Goal: Transaction & Acquisition: Purchase product/service

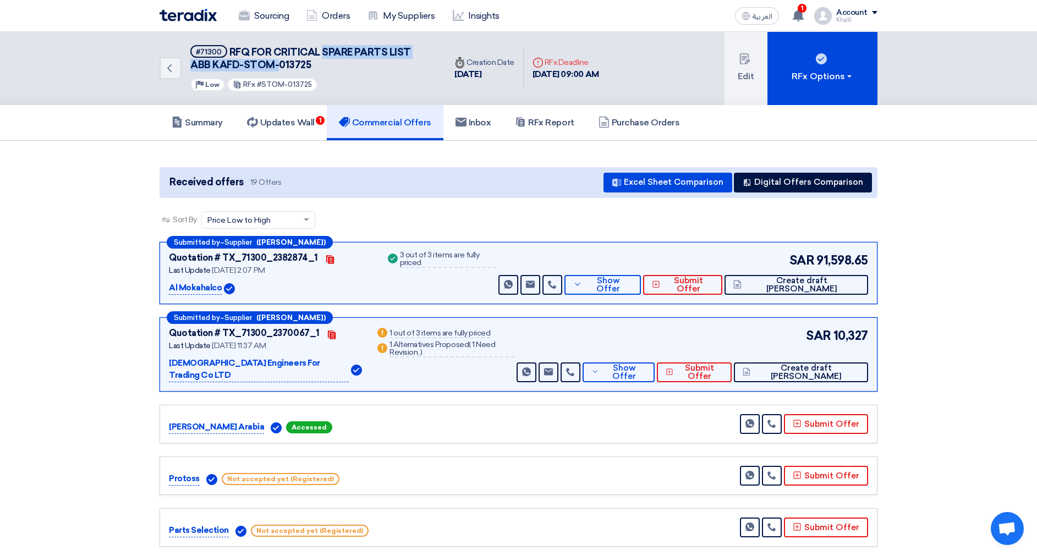
drag, startPoint x: 326, startPoint y: 58, endPoint x: 282, endPoint y: 64, distance: 44.4
click at [282, 64] on h5 "#71300 RFQ FOR CRITICAL SPARE PARTS LIST ABB KAFD-STOM-013725" at bounding box center [311, 58] width 242 height 27
click at [283, 64] on span "RFQ FOR CRITICAL SPARE PARTS LIST ABB KAFD-STOM-013725" at bounding box center [300, 58] width 221 height 25
drag, startPoint x: 311, startPoint y: 63, endPoint x: 248, endPoint y: 61, distance: 63.3
click at [248, 61] on h5 "#71300 RFQ FOR CRITICAL SPARE PARTS LIST ABB KAFD-STOM-013725" at bounding box center [311, 58] width 242 height 27
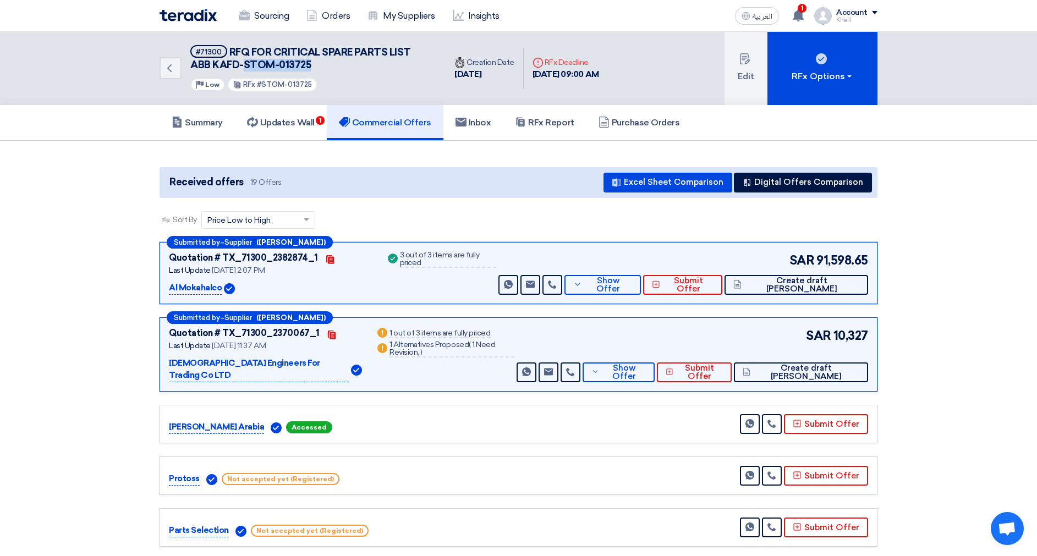
copy span "STOM-013725"
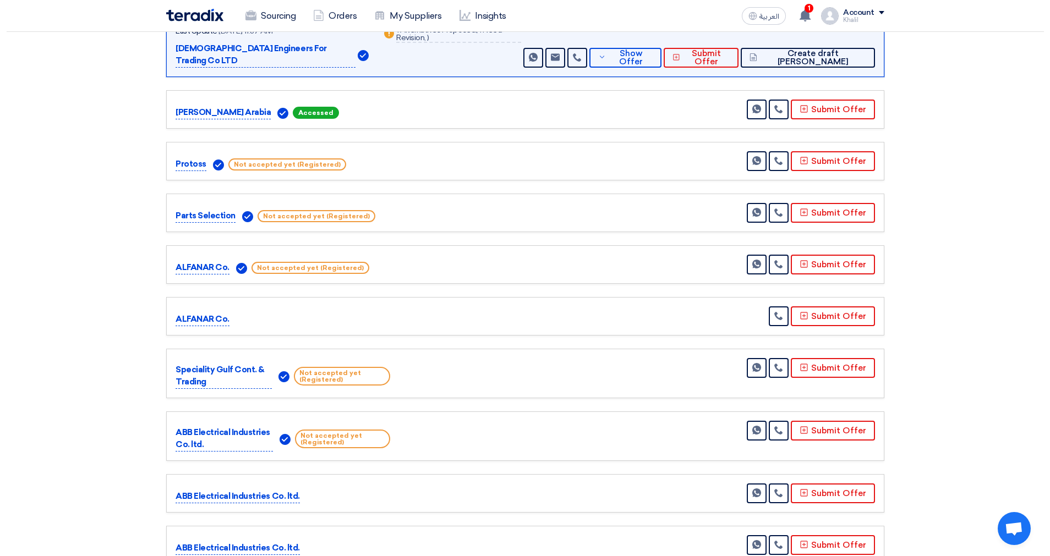
scroll to position [330, 0]
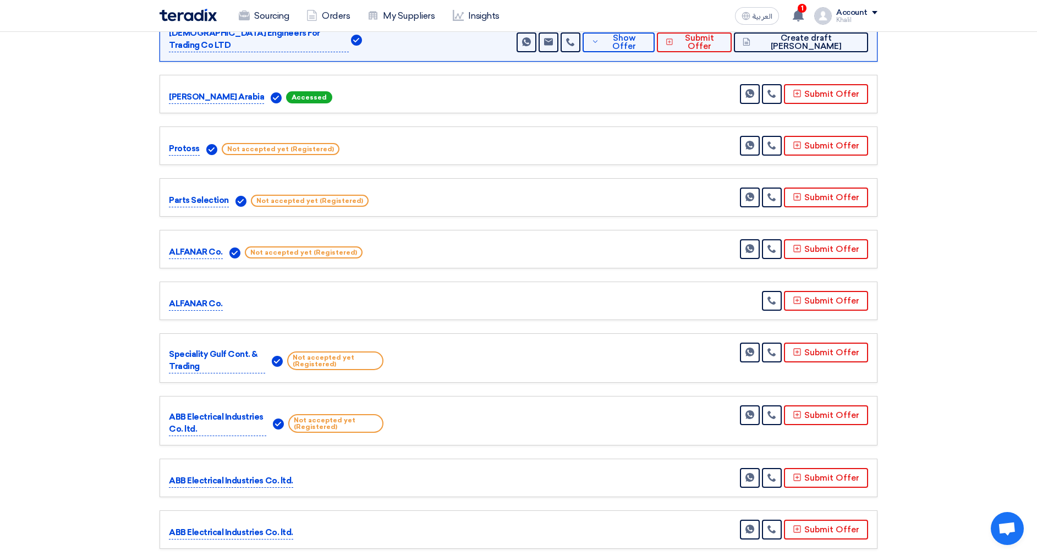
click at [332, 414] on span "Not accepted yet (Registered)" at bounding box center [335, 423] width 95 height 19
click at [811, 406] on button "Submit Offer" at bounding box center [826, 416] width 84 height 20
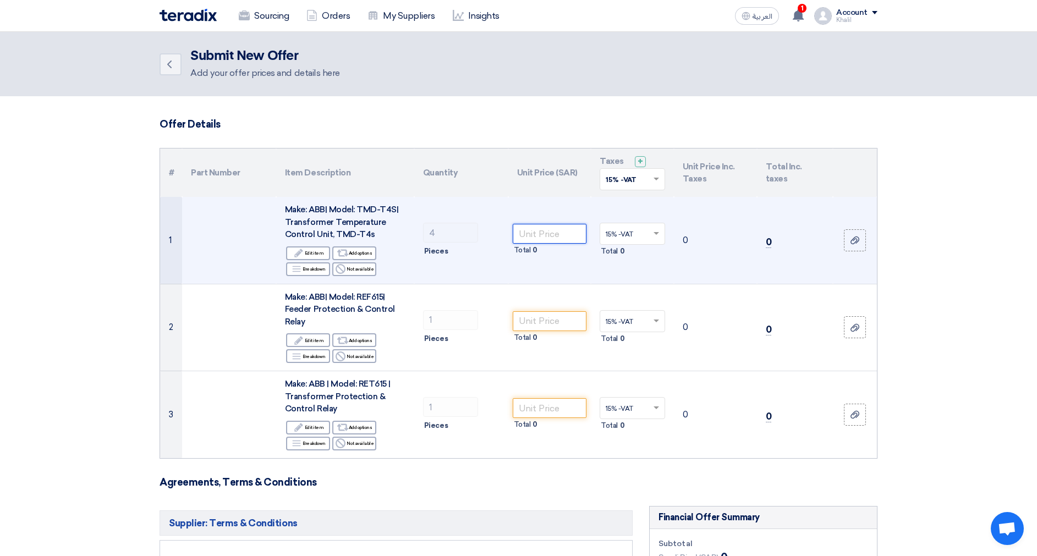
click at [535, 235] on input "number" at bounding box center [550, 234] width 74 height 20
click at [544, 234] on input "number" at bounding box center [550, 234] width 74 height 20
paste input "5368.00"
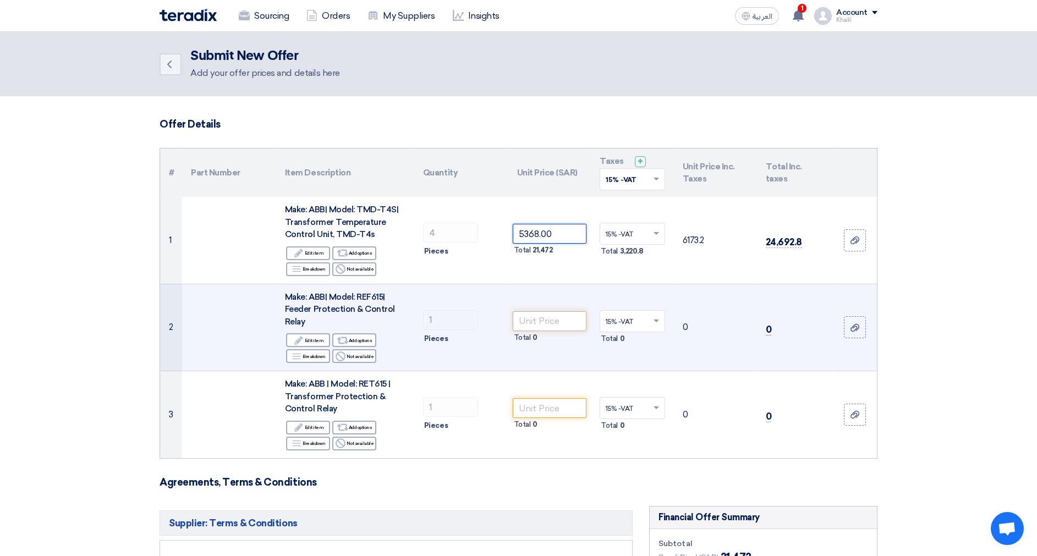
type input "5368.00"
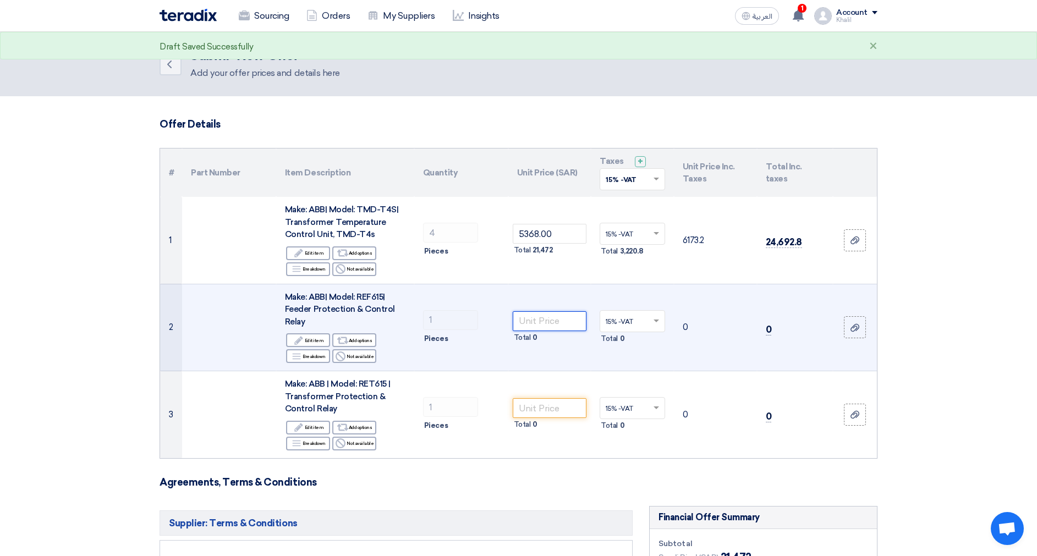
click at [543, 321] on input "number" at bounding box center [550, 321] width 74 height 20
paste input "34674.00"
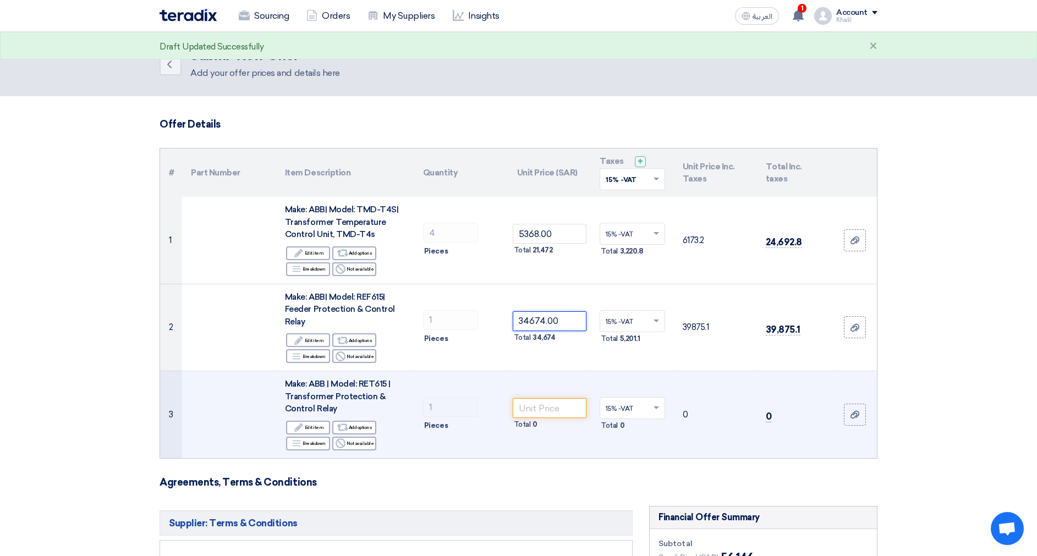
type input "34674.00"
click at [561, 382] on td "Total 0" at bounding box center [549, 414] width 83 height 87
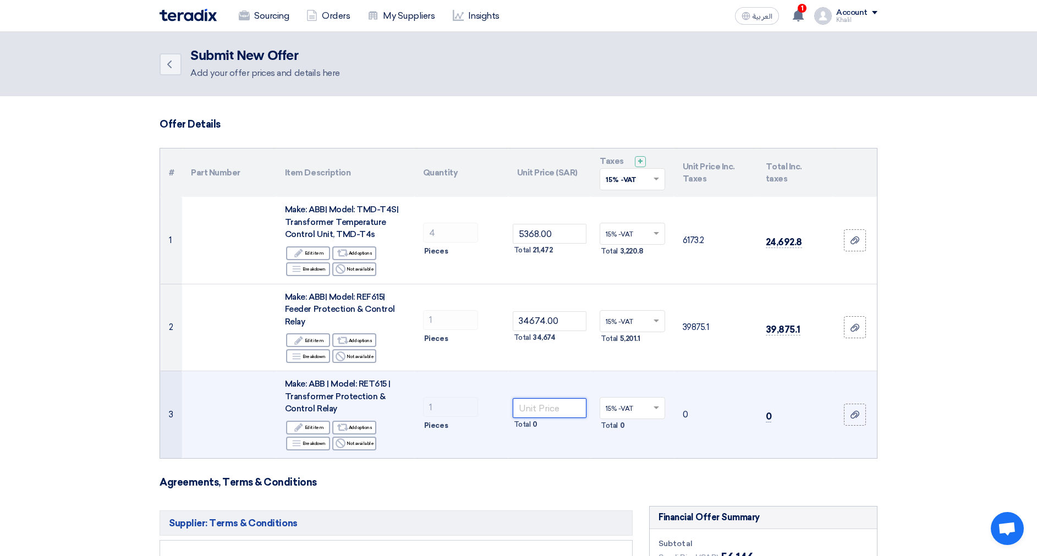
click at [548, 402] on input "number" at bounding box center [550, 408] width 74 height 20
paste input "59358.00"
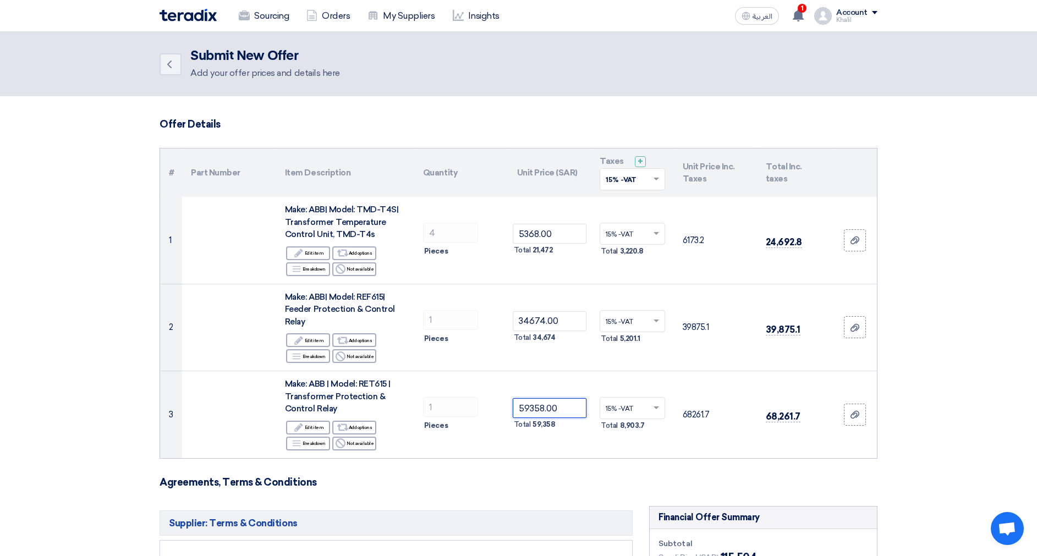
type input "59358.00"
click at [939, 450] on section "Offer Details # Part Number Item Description Quantity Unit Price (SAR) Taxes + …" at bounding box center [518, 509] width 1037 height 826
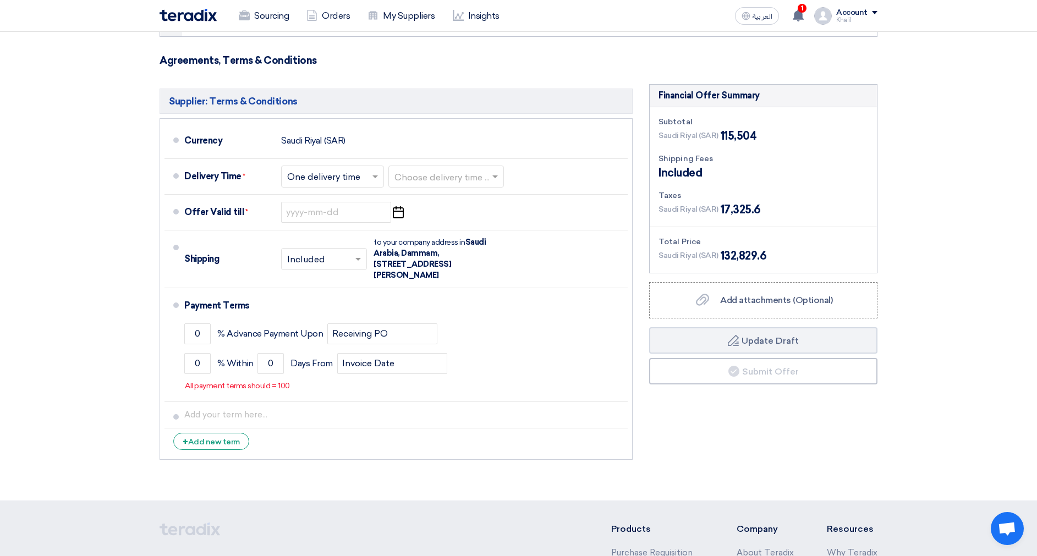
scroll to position [413, 0]
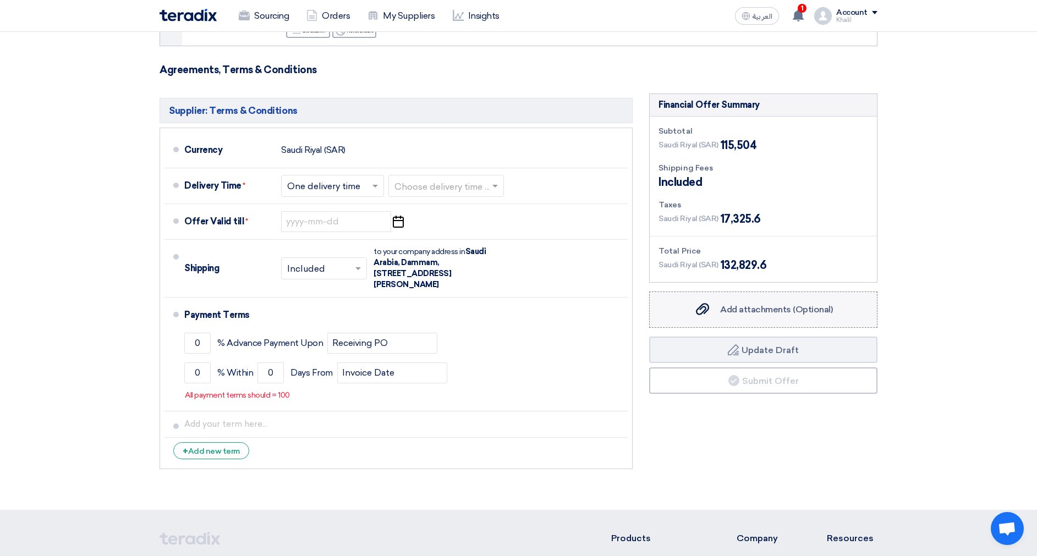
click at [800, 303] on div "Add attachments (Optional) Add attachments (Optional)" at bounding box center [763, 309] width 139 height 13
click at [0, 0] on input "Add attachments (Optional) Add attachments (Optional)" at bounding box center [0, 0] width 0 height 0
click at [748, 309] on span "Add attachments (Optional)" at bounding box center [776, 309] width 113 height 10
click at [0, 0] on input "Add attachments (Optional) Add attachments (Optional)" at bounding box center [0, 0] width 0 height 0
click at [740, 310] on span "Add attachments (Optional)" at bounding box center [776, 309] width 113 height 10
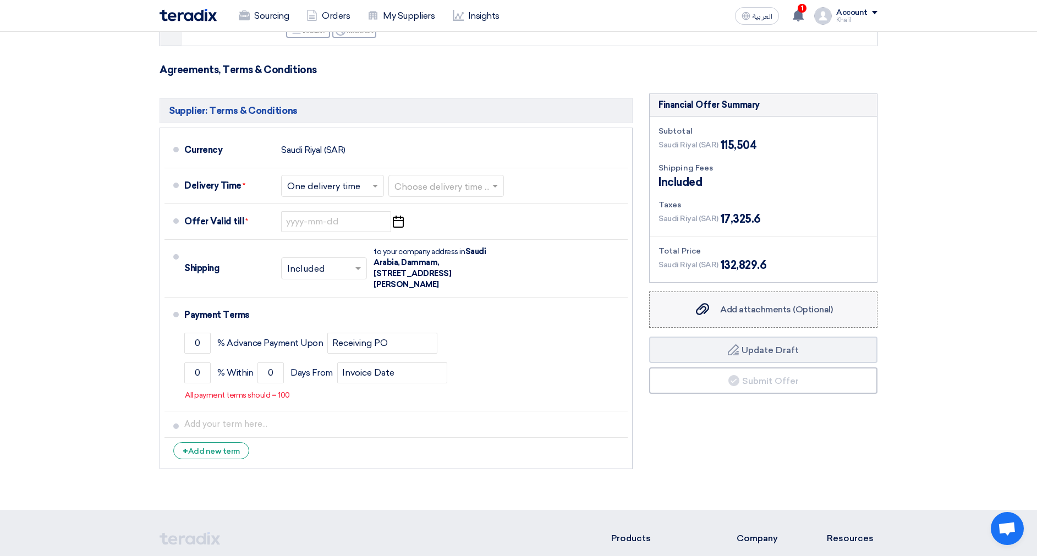
click at [0, 0] on input "Add attachments (Optional) Add attachments (Optional)" at bounding box center [0, 0] width 0 height 0
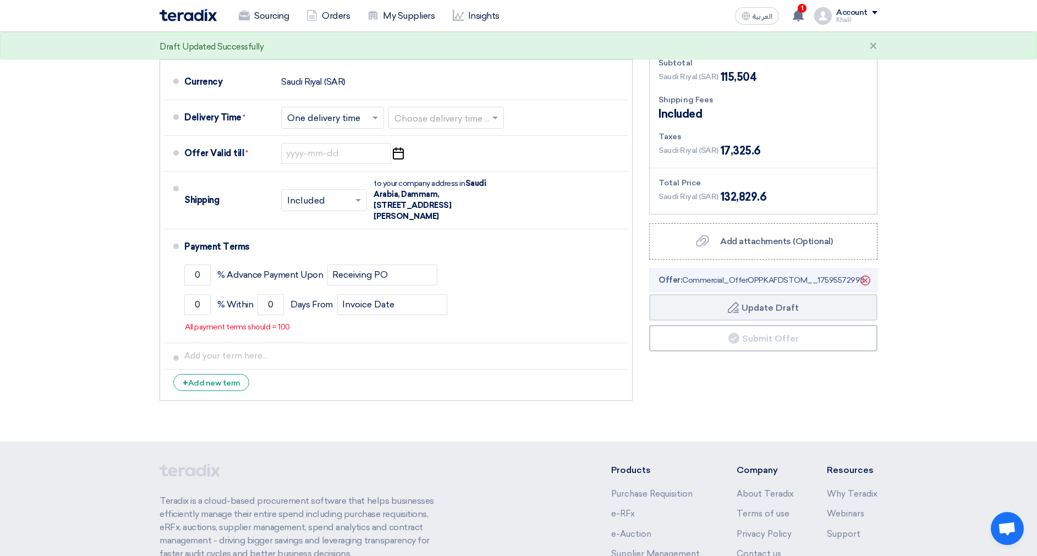
scroll to position [495, 0]
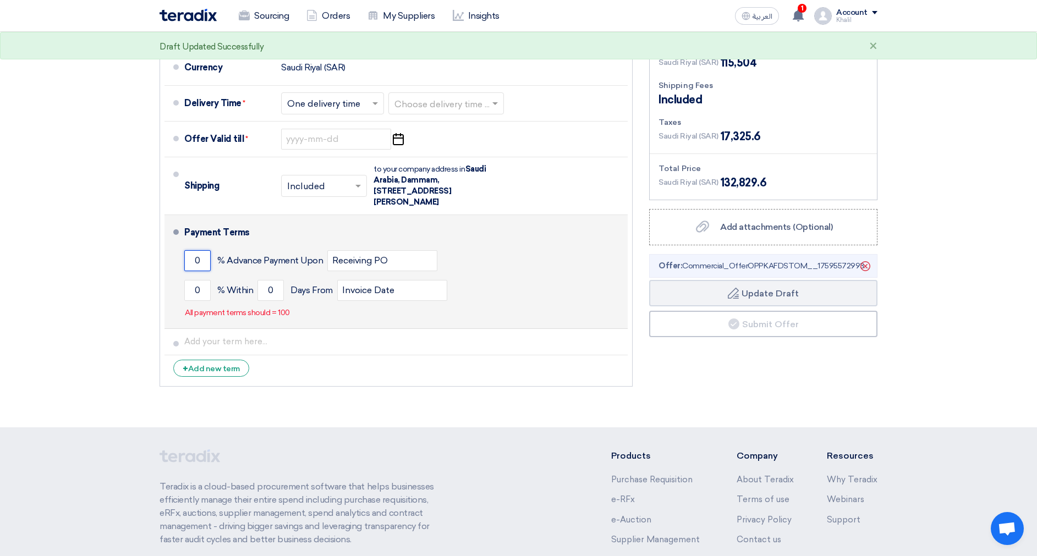
click at [198, 260] on input "0" at bounding box center [197, 260] width 26 height 21
click at [200, 260] on input "1" at bounding box center [197, 260] width 26 height 21
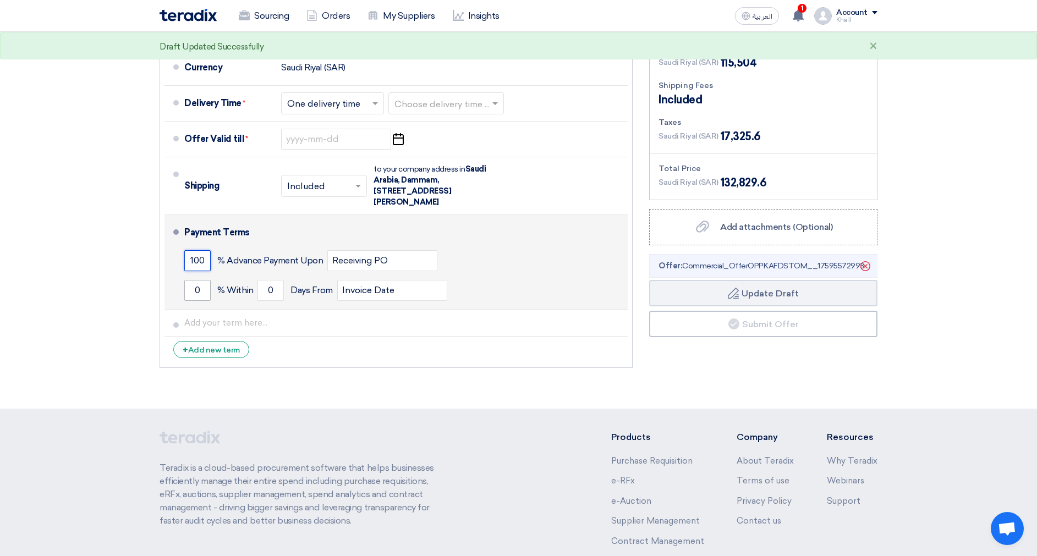
type input "100"
click at [204, 291] on input "0" at bounding box center [197, 290] width 26 height 21
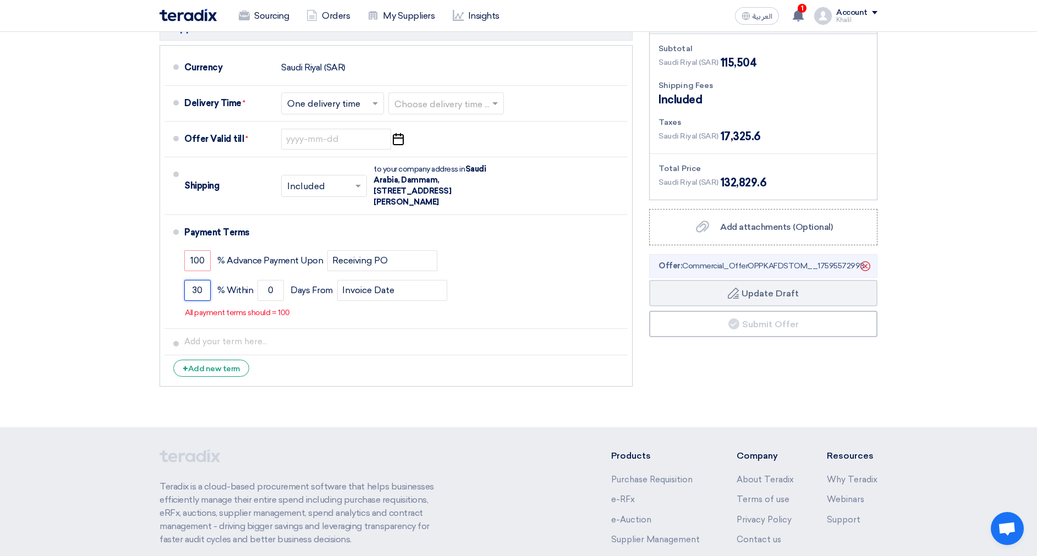
type input "30"
click at [425, 379] on li "+ Add new term" at bounding box center [396, 368] width 463 height 26
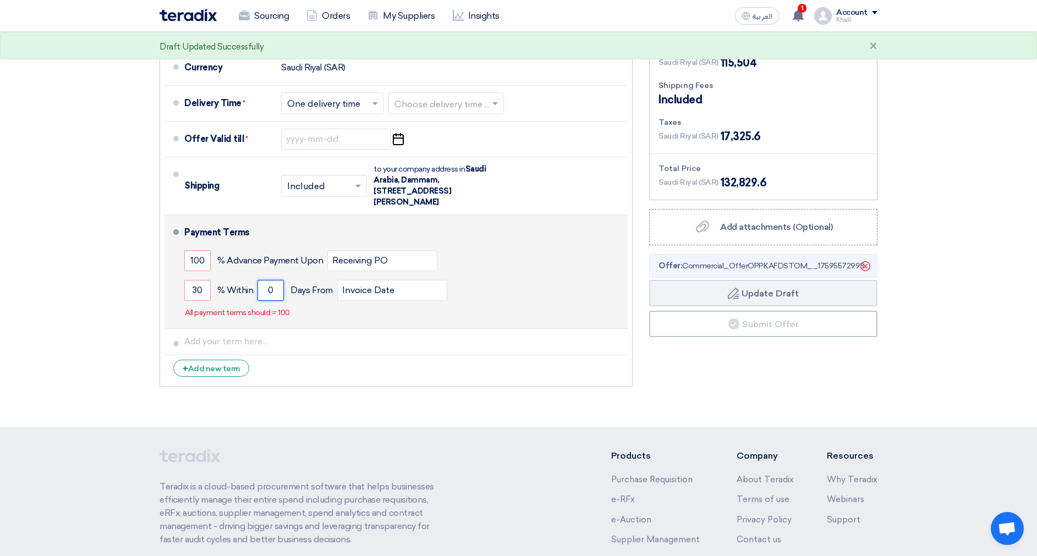
drag, startPoint x: 274, startPoint y: 292, endPoint x: 256, endPoint y: 292, distance: 18.2
click at [256, 292] on div "30 % [DATE] From Invoice Date" at bounding box center [403, 291] width 439 height 30
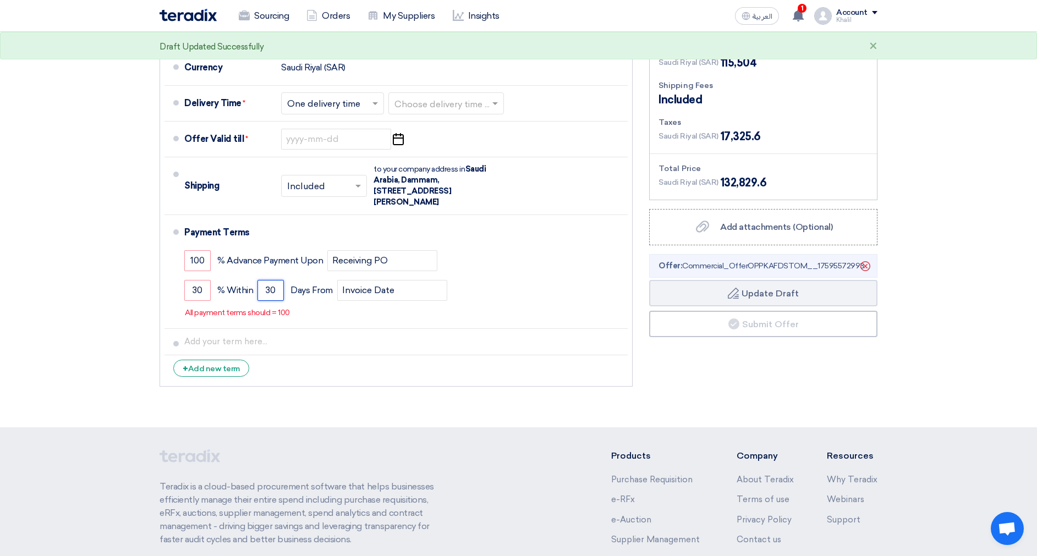
type input "30"
click at [861, 425] on section "Offer Details # Part Number Item Description Quantity Unit Price (SAR) Taxes + …" at bounding box center [518, 14] width 1037 height 826
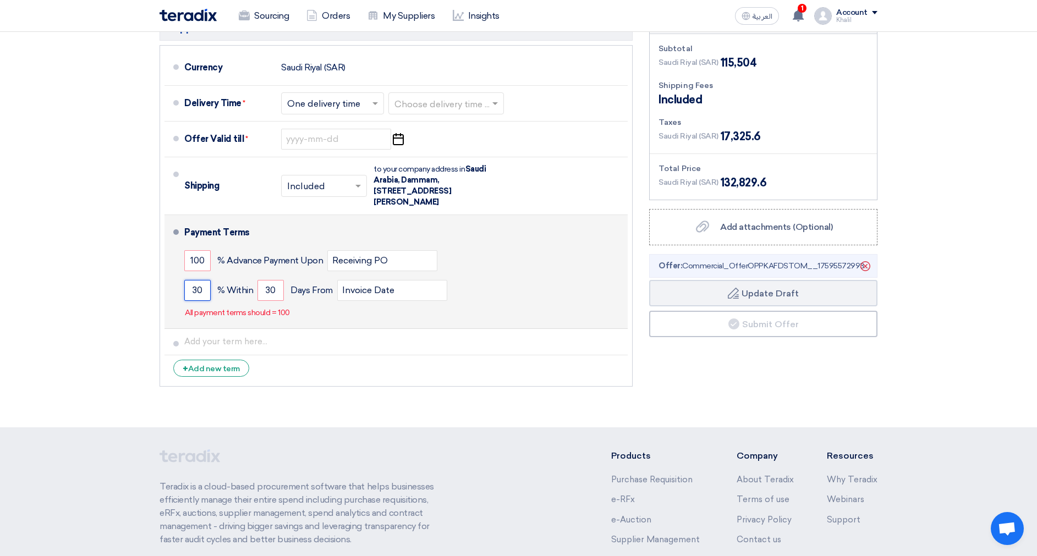
drag, startPoint x: 206, startPoint y: 287, endPoint x: 192, endPoint y: 286, distance: 14.3
click at [192, 286] on input "30" at bounding box center [197, 290] width 26 height 21
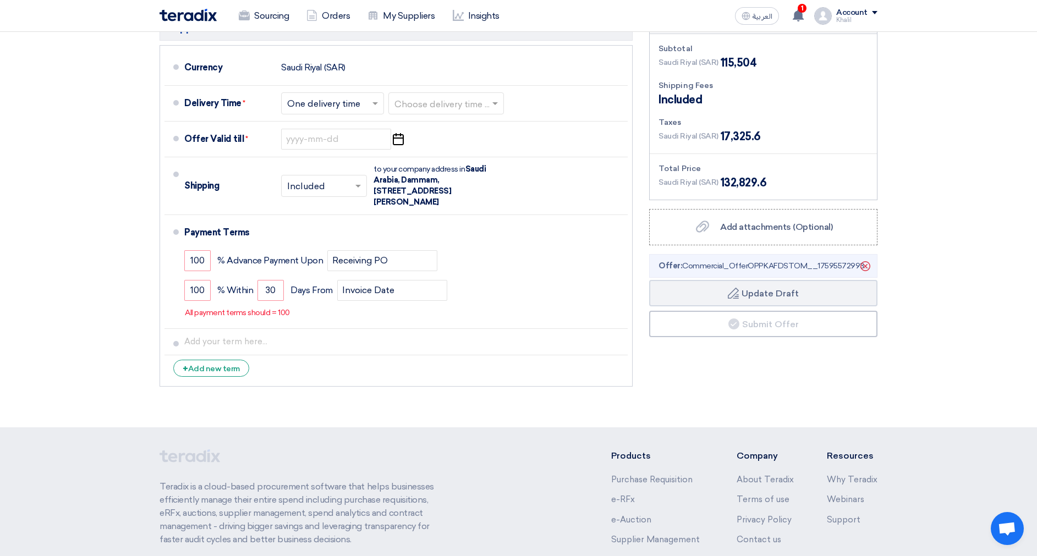
click at [608, 399] on section "Offer Details # Part Number Item Description Quantity Unit Price (SAR) Taxes + …" at bounding box center [518, 14] width 1037 height 826
click at [224, 364] on div "+ Add new term" at bounding box center [211, 368] width 76 height 17
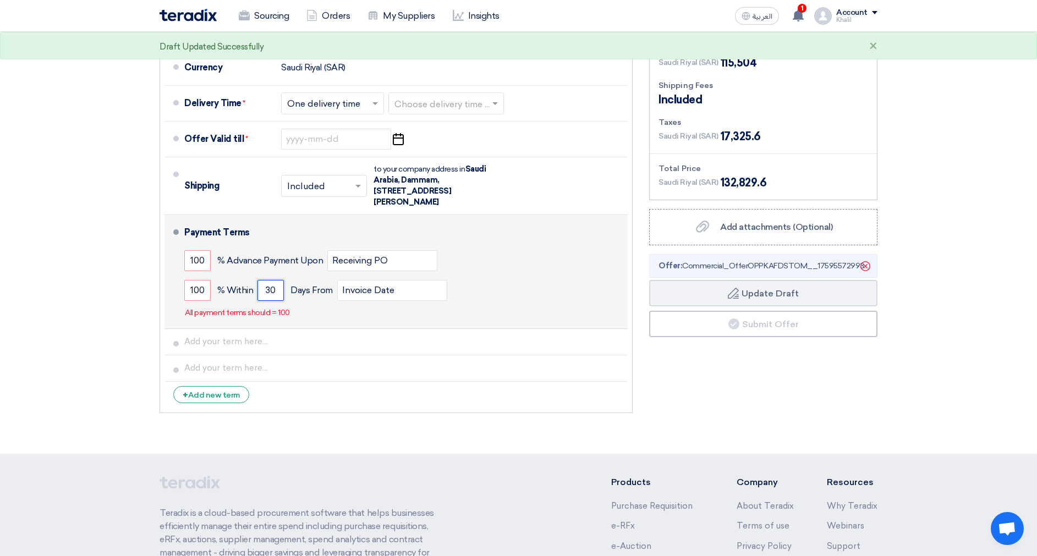
drag, startPoint x: 277, startPoint y: 292, endPoint x: 264, endPoint y: 293, distance: 13.3
click at [264, 293] on input "30" at bounding box center [271, 290] width 26 height 21
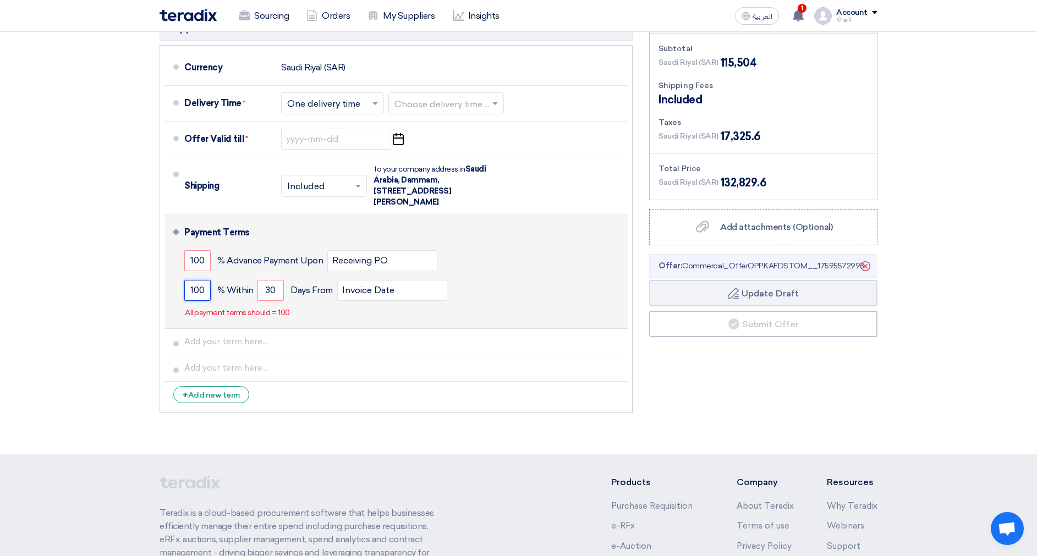
drag, startPoint x: 207, startPoint y: 289, endPoint x: 182, endPoint y: 289, distance: 25.3
click at [182, 289] on li "Payment Terms 100 % Advance Payment Upon Receiving PO 100 % Within" at bounding box center [396, 272] width 463 height 114
type input "30"
click at [275, 288] on input "30" at bounding box center [271, 290] width 26 height 21
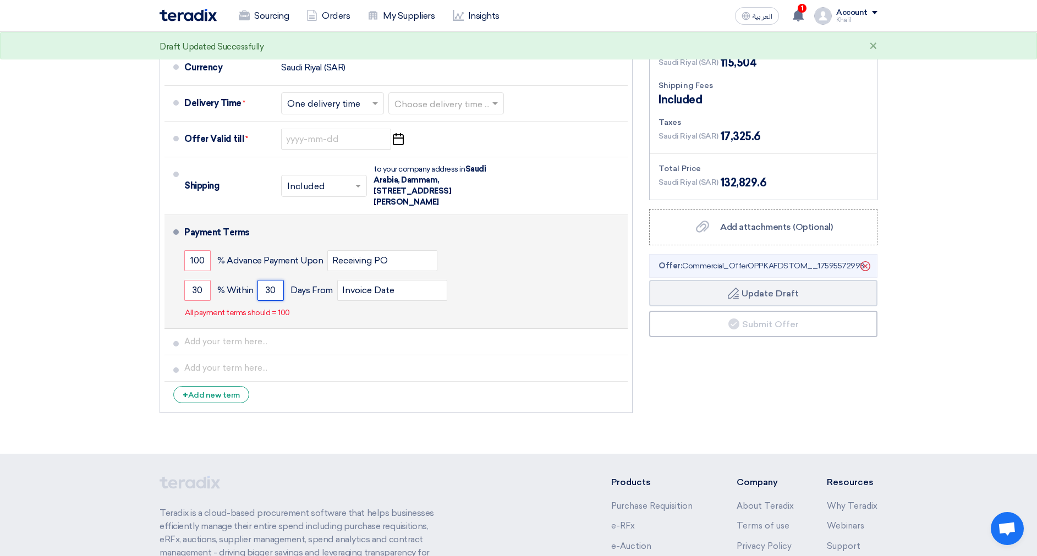
drag, startPoint x: 275, startPoint y: 288, endPoint x: 261, endPoint y: 288, distance: 13.2
click at [261, 288] on input "30" at bounding box center [271, 290] width 26 height 21
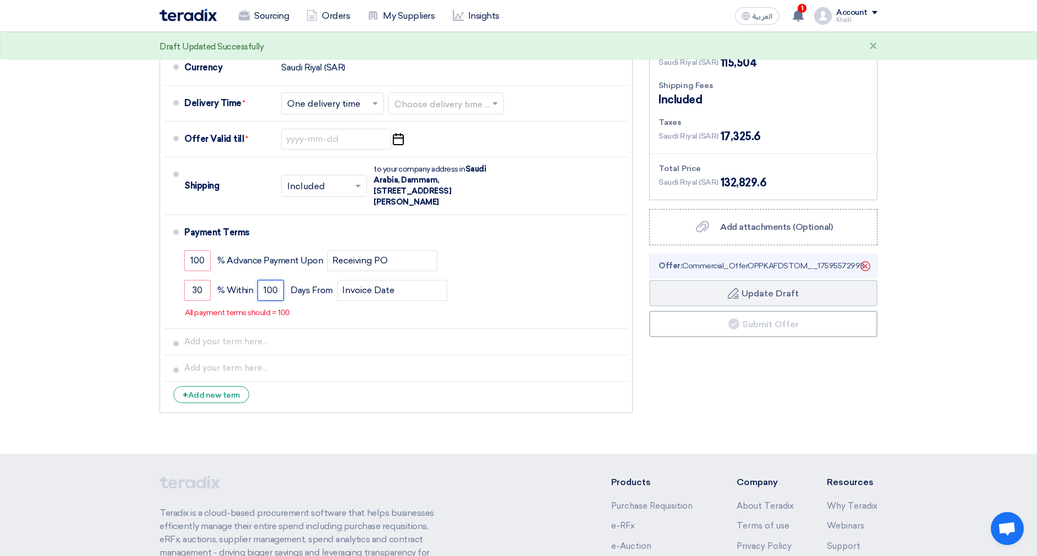
type input "100"
click at [855, 415] on div "Financial Offer Summary Subtotal [GEOGRAPHIC_DATA] (SAR) 115,504 Shipping Fees" at bounding box center [763, 215] width 245 height 408
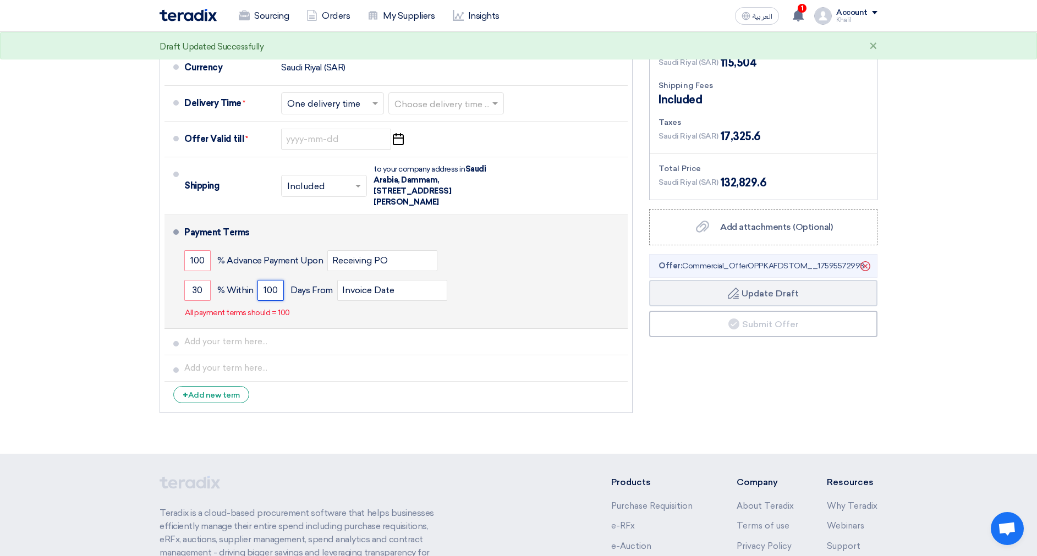
click at [267, 293] on input "100" at bounding box center [271, 290] width 26 height 21
drag, startPoint x: 210, startPoint y: 291, endPoint x: 186, endPoint y: 292, distance: 23.7
click at [186, 292] on input "30" at bounding box center [197, 290] width 26 height 21
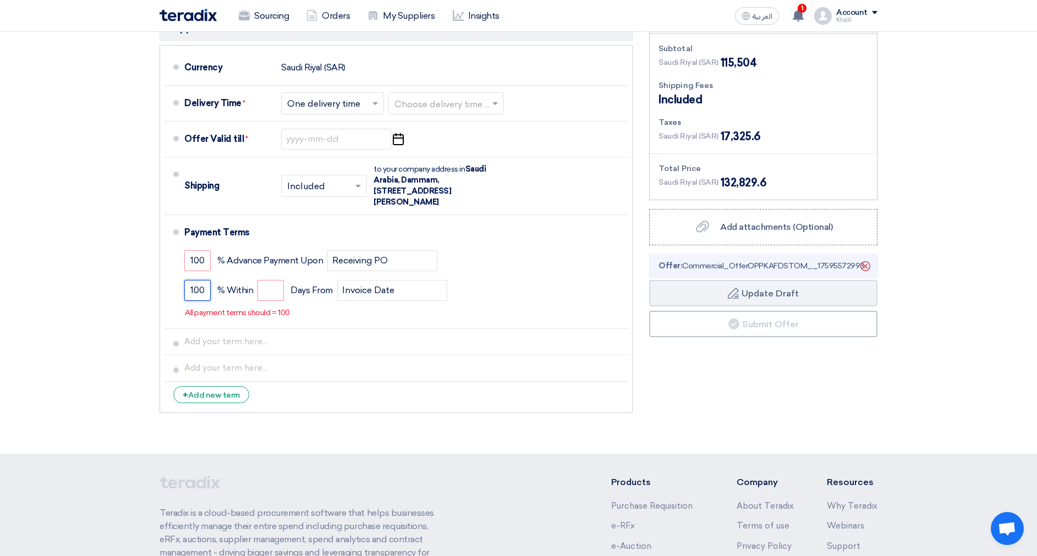
type input "100"
click at [534, 403] on li "+ Add new term" at bounding box center [396, 395] width 463 height 26
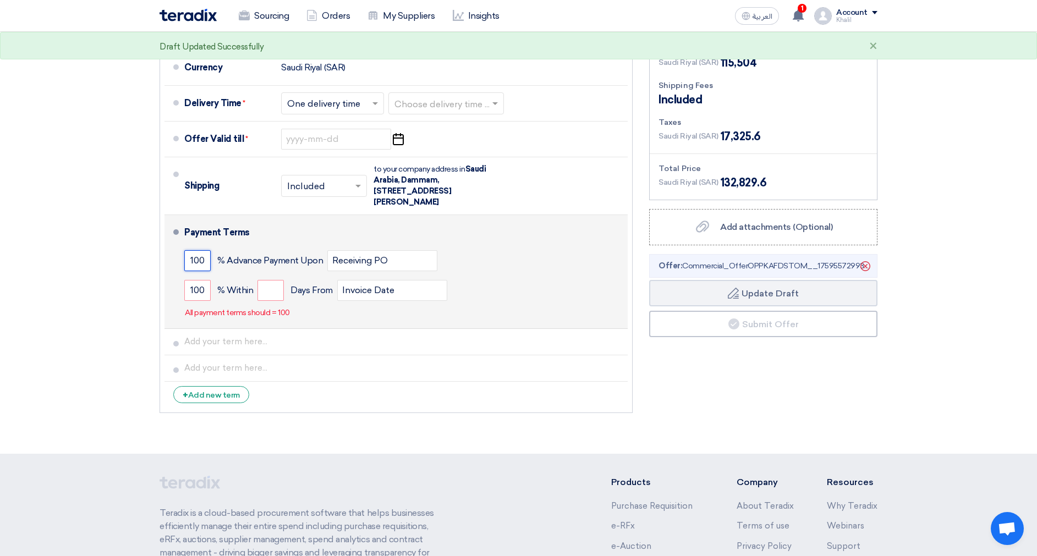
drag, startPoint x: 207, startPoint y: 260, endPoint x: 179, endPoint y: 260, distance: 28.1
click at [179, 260] on li "Payment Terms 100 % Advance Payment Upon Receiving PO 100 % Within" at bounding box center [396, 272] width 463 height 114
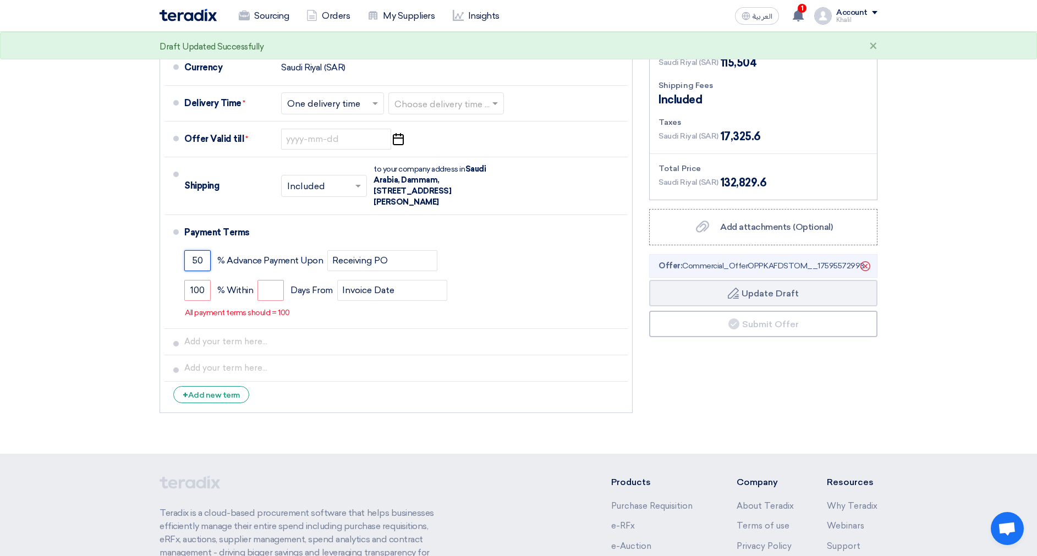
type input "50"
click at [756, 413] on div "Financial Offer Summary Subtotal [GEOGRAPHIC_DATA] (SAR) 115,504 Shipping Fees" at bounding box center [763, 215] width 245 height 408
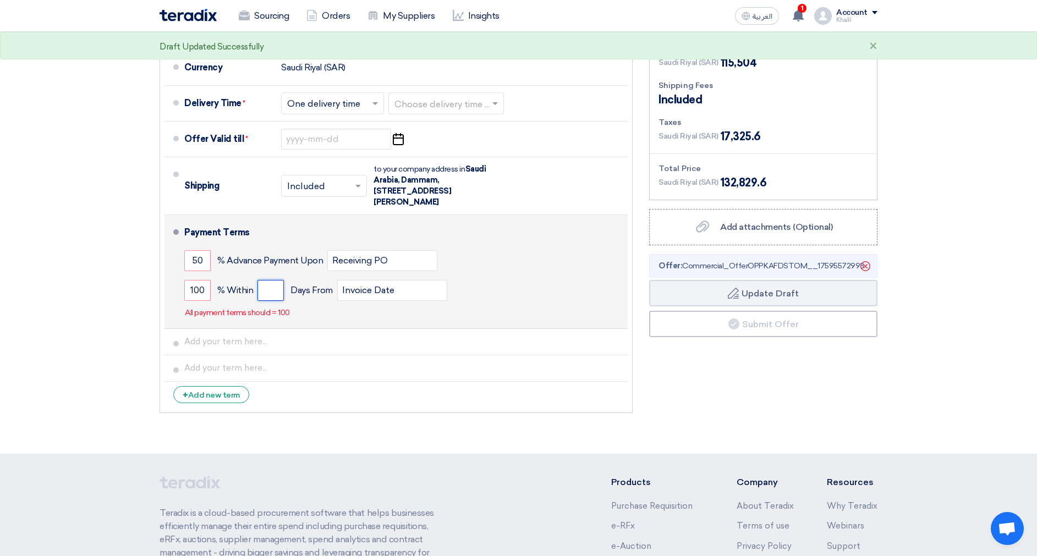
click at [276, 287] on input "number" at bounding box center [271, 290] width 26 height 21
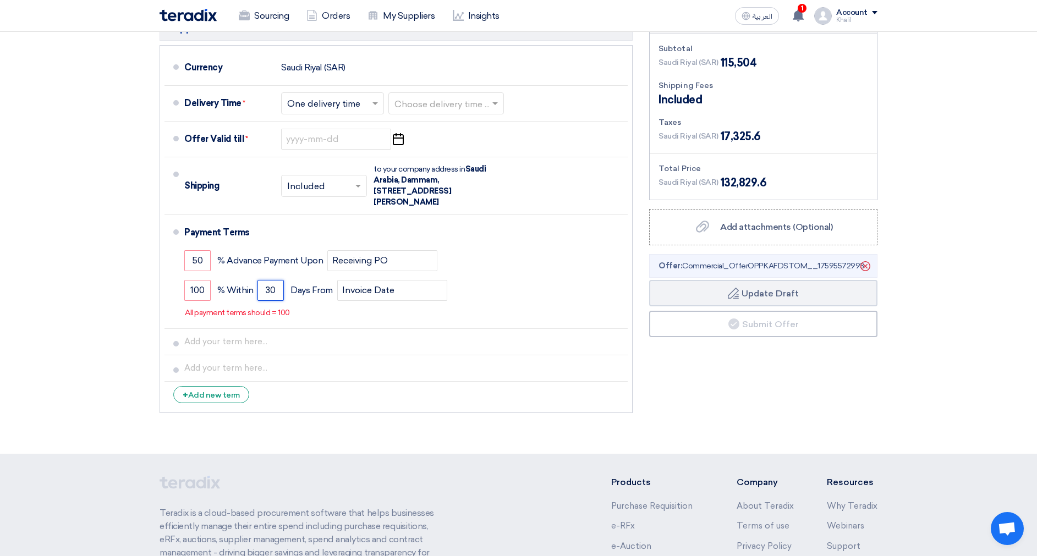
type input "30"
drag, startPoint x: 760, startPoint y: 390, endPoint x: 476, endPoint y: 329, distance: 290.4
click at [759, 391] on div "Financial Offer Summary Subtotal [GEOGRAPHIC_DATA] (SAR) 115,504 Shipping Fees" at bounding box center [763, 215] width 245 height 408
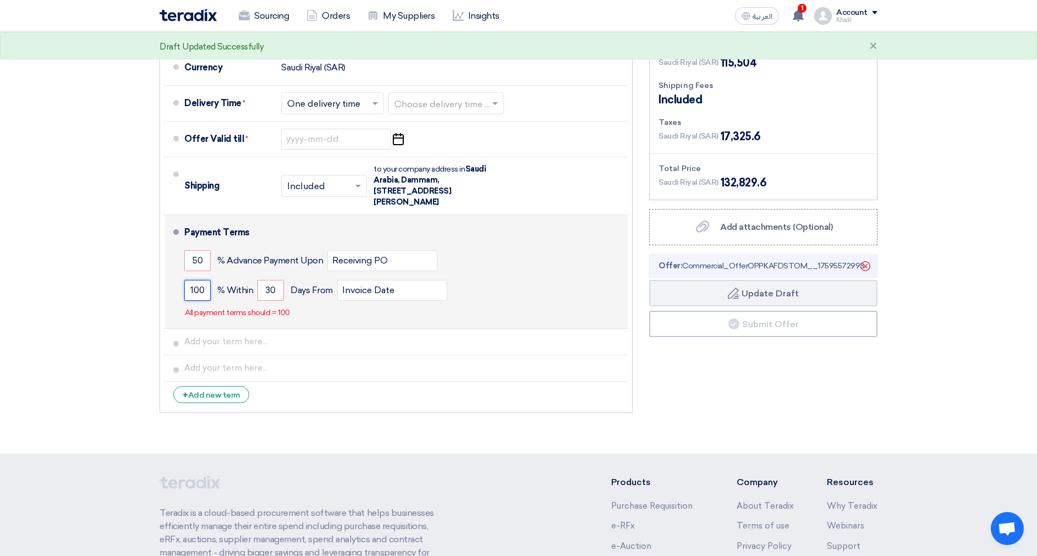
drag, startPoint x: 210, startPoint y: 287, endPoint x: 181, endPoint y: 287, distance: 28.6
click at [181, 287] on li "Payment Terms 50 % Advance Payment Upon Receiving PO 100 % Within" at bounding box center [396, 272] width 463 height 114
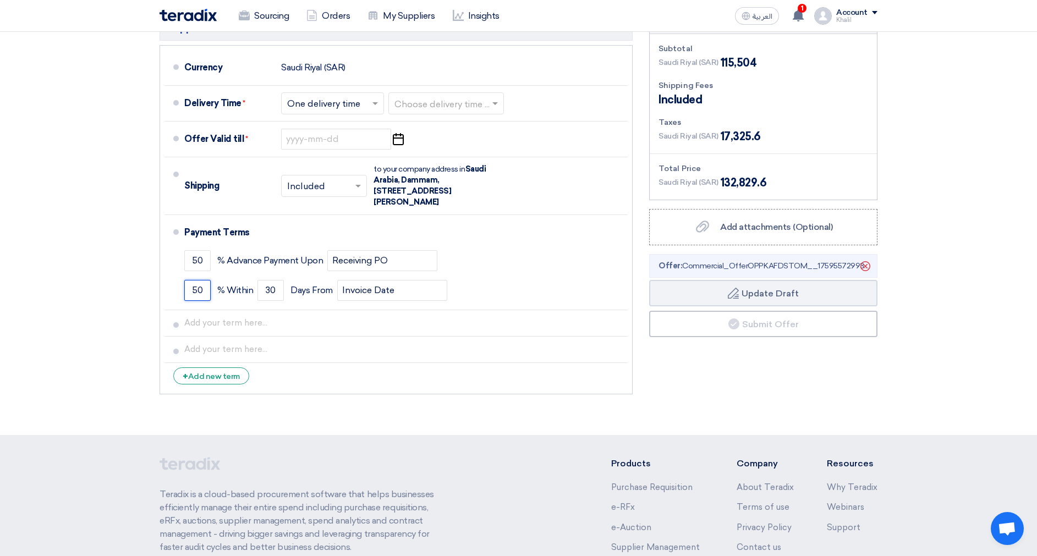
type input "50"
click at [797, 396] on div "Financial Offer Summary Subtotal [GEOGRAPHIC_DATA] (SAR) 115,504 Shipping Fees" at bounding box center [763, 205] width 245 height 389
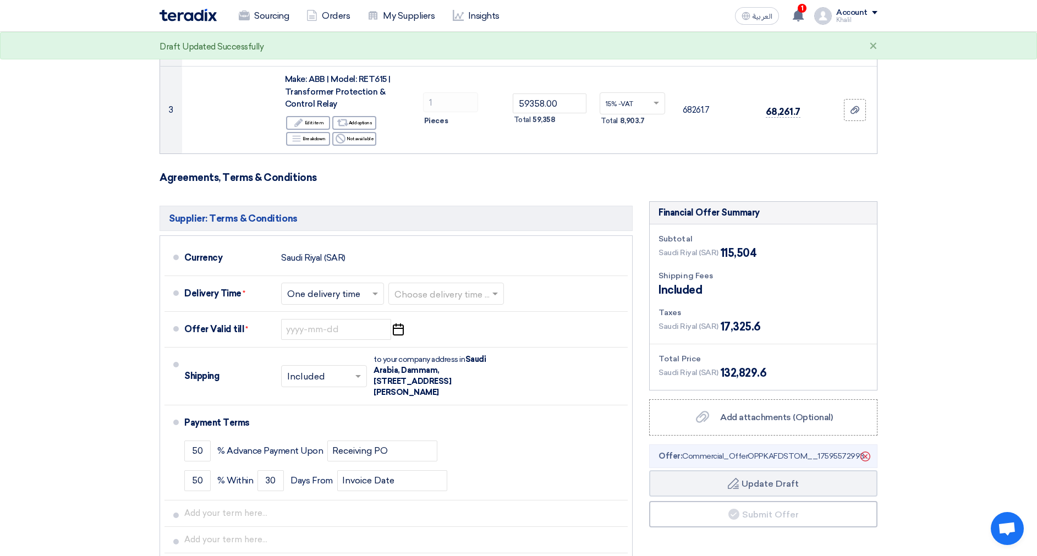
scroll to position [248, 0]
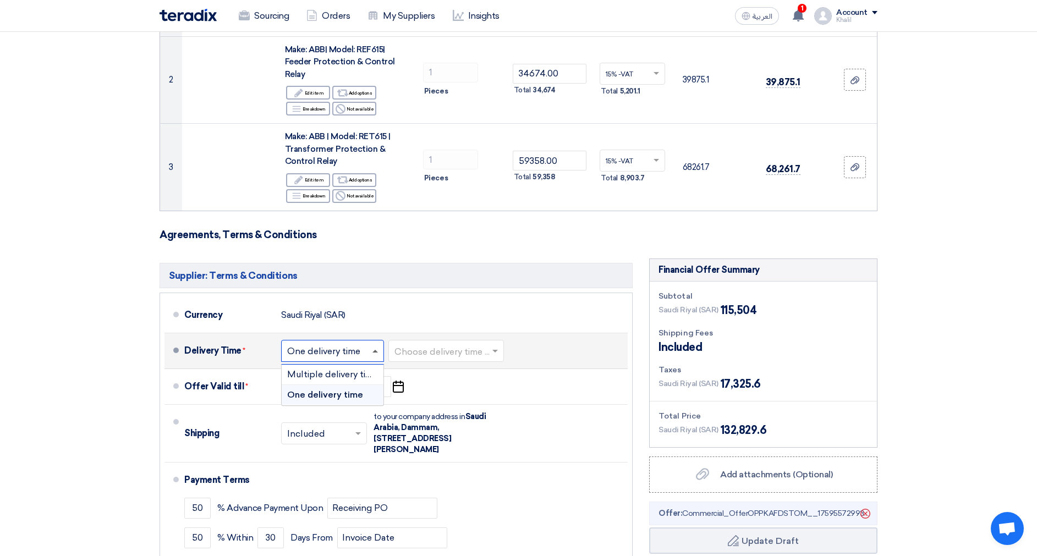
click at [374, 350] on span at bounding box center [376, 351] width 6 height 3
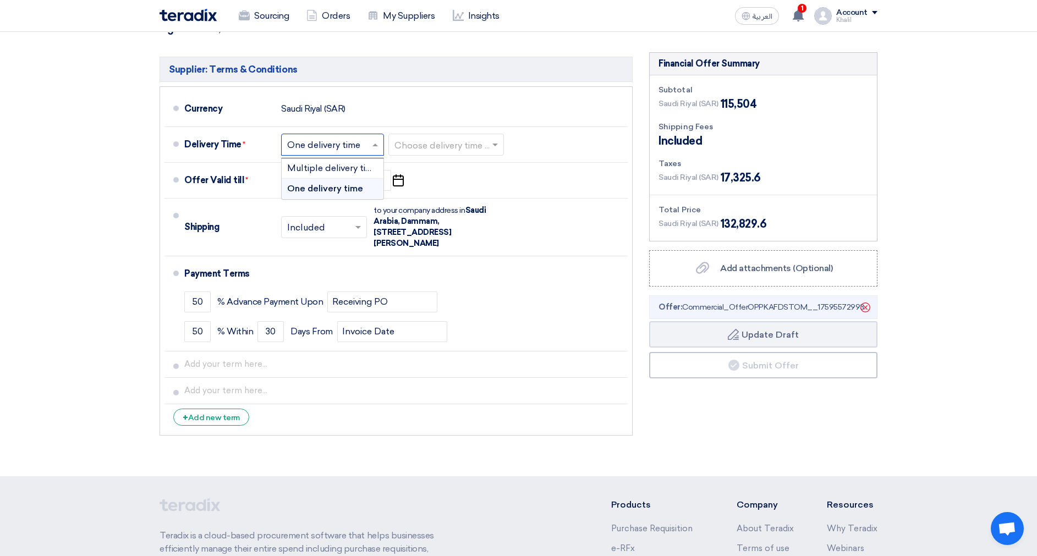
scroll to position [495, 0]
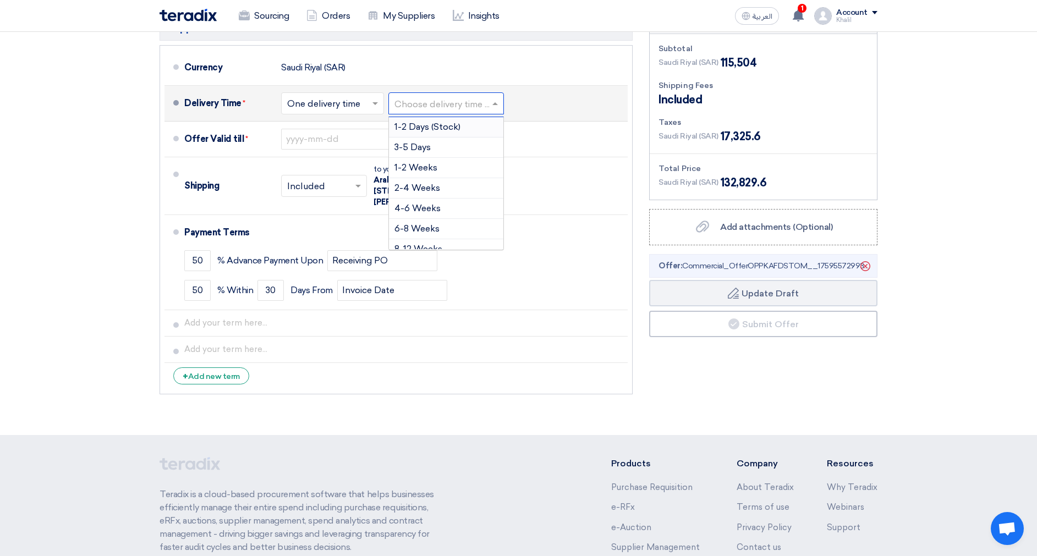
click at [421, 105] on input "text" at bounding box center [447, 104] width 105 height 16
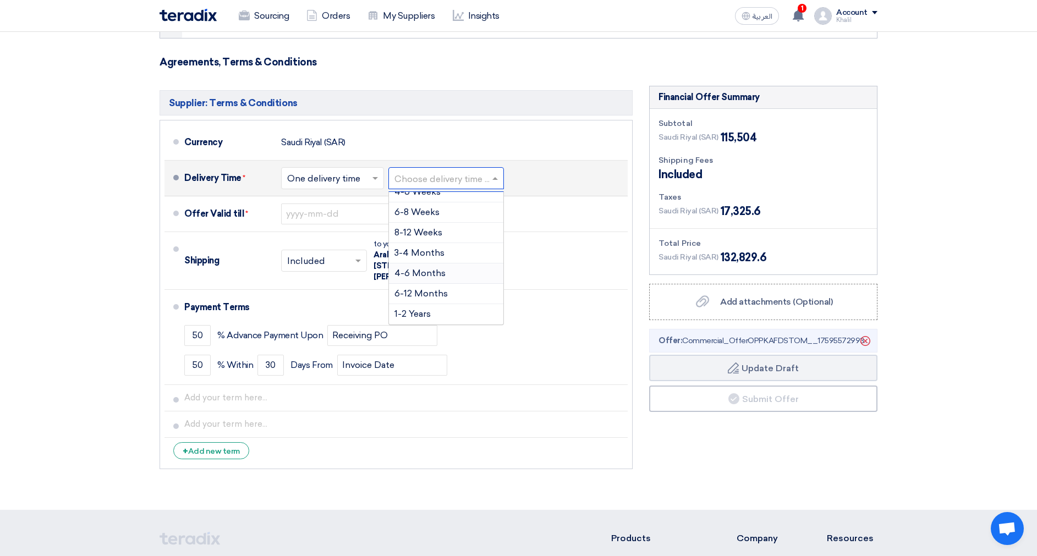
scroll to position [458, 0]
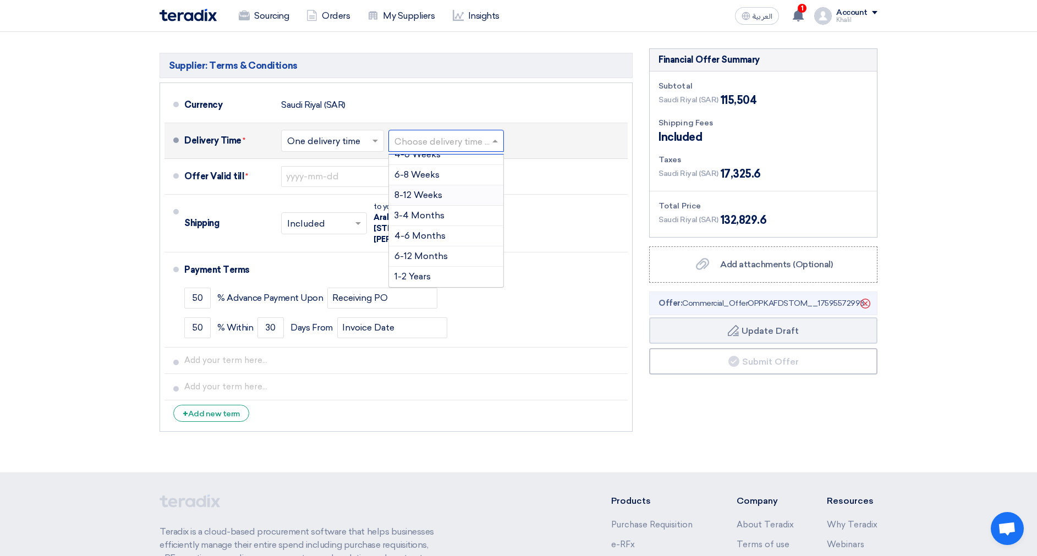
paste input "18 weeks"
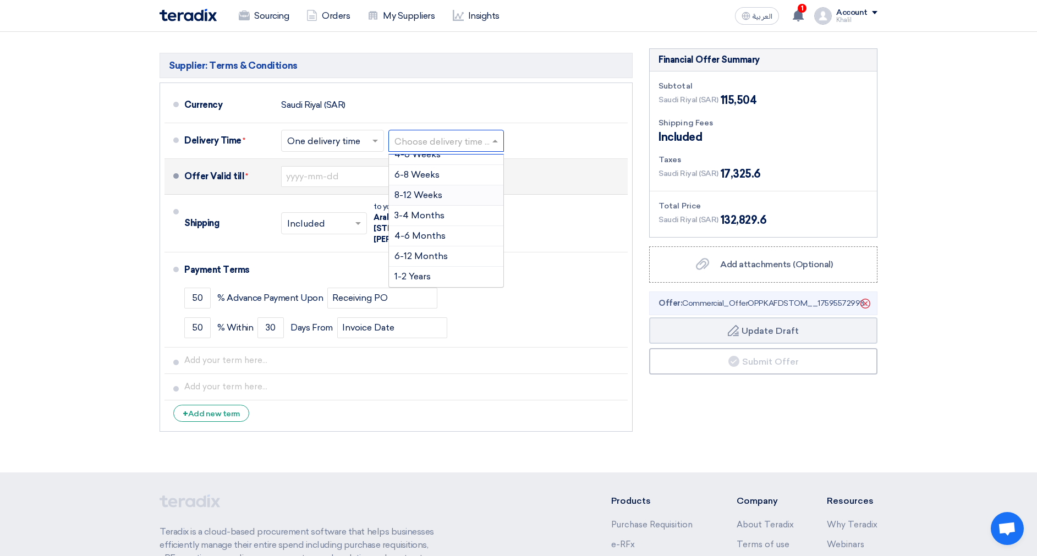
type input "18 weeks"
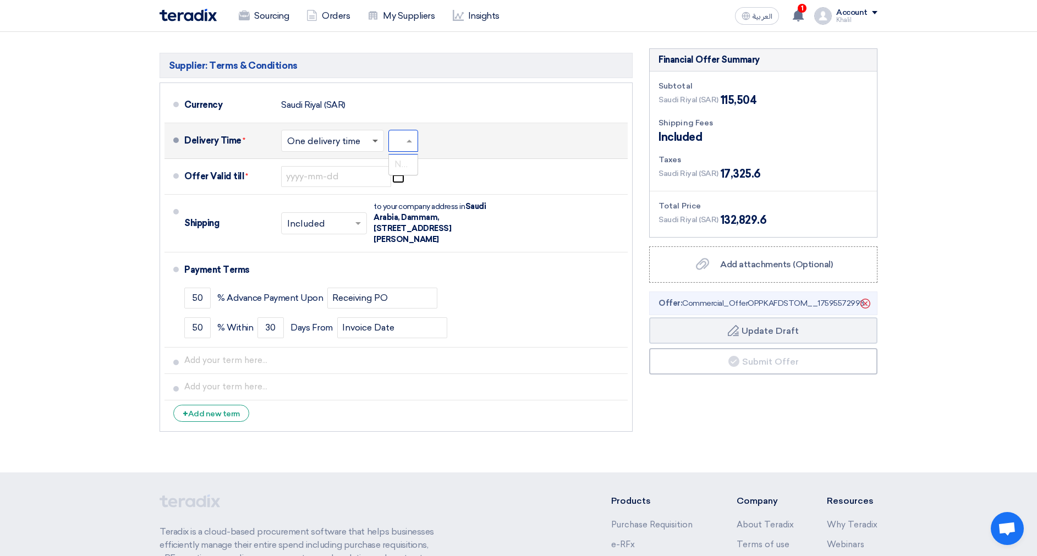
scroll to position [0, 0]
click at [376, 143] on span at bounding box center [377, 140] width 14 height 11
click at [360, 166] on span "Multiple delivery times" at bounding box center [334, 164] width 95 height 10
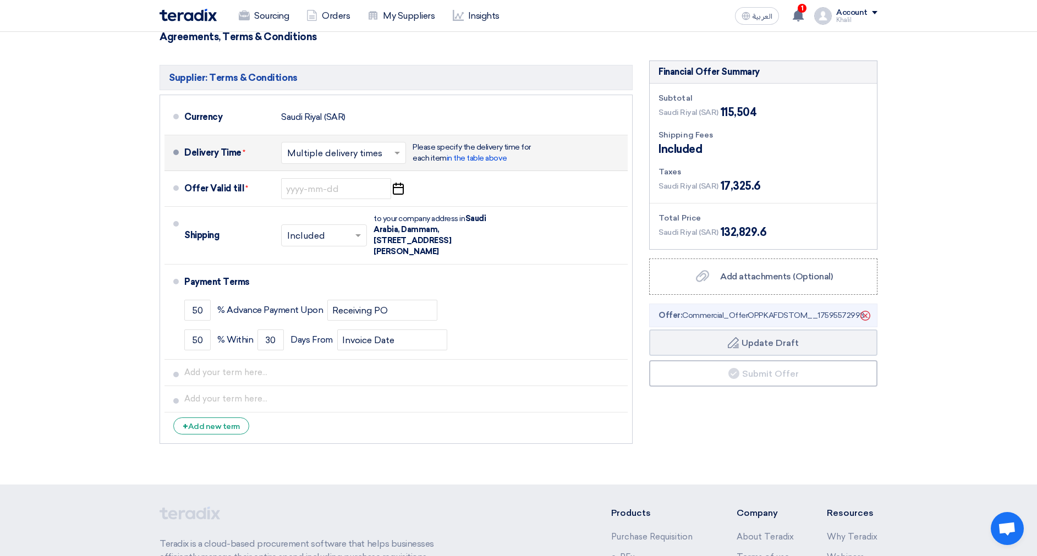
scroll to position [470, 0]
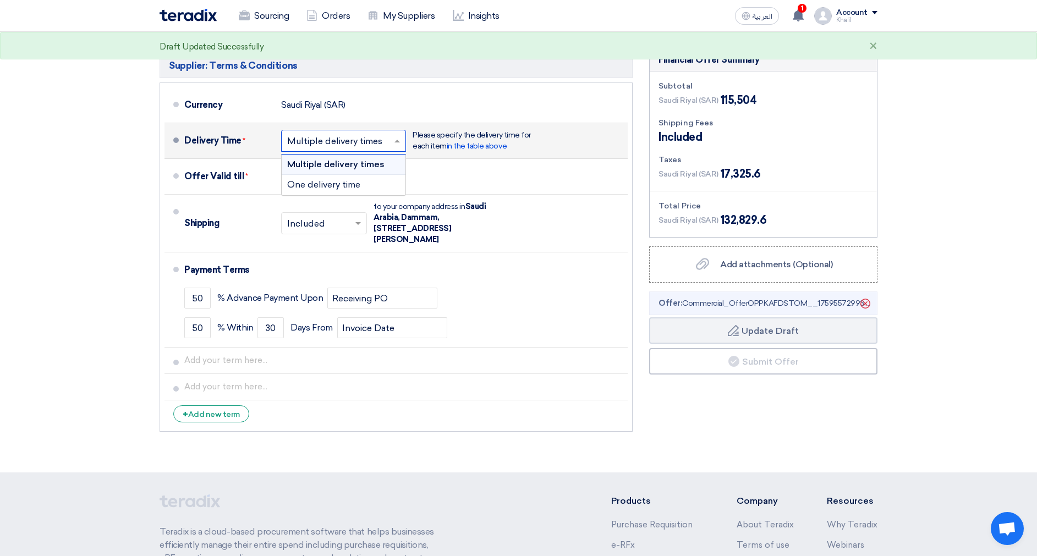
click at [397, 147] on input "text" at bounding box center [344, 142] width 114 height 16
click at [376, 183] on div "One delivery time" at bounding box center [344, 185] width 124 height 20
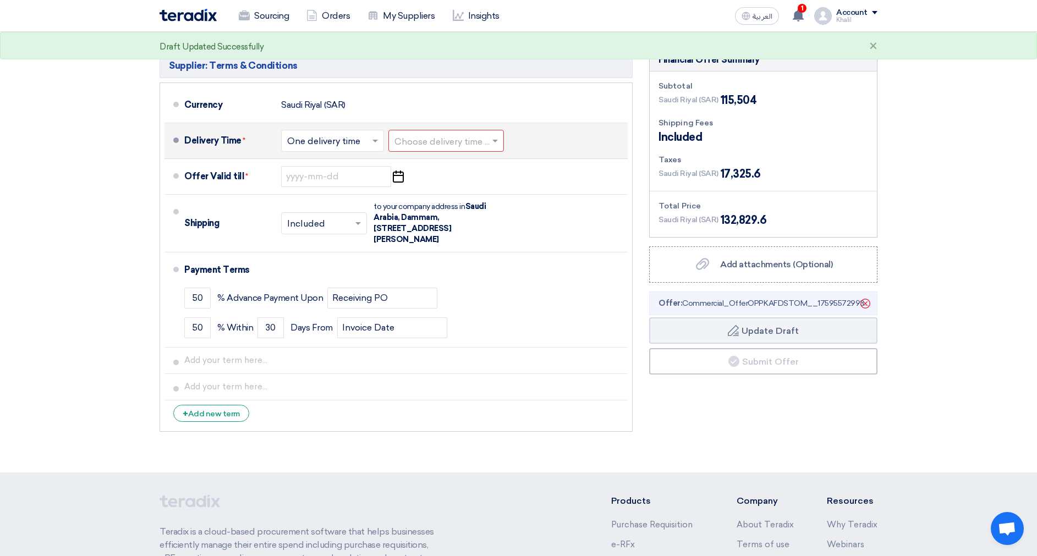
click at [431, 139] on input "text" at bounding box center [447, 142] width 105 height 16
paste input "18 weeks"
type input "18 weeks"
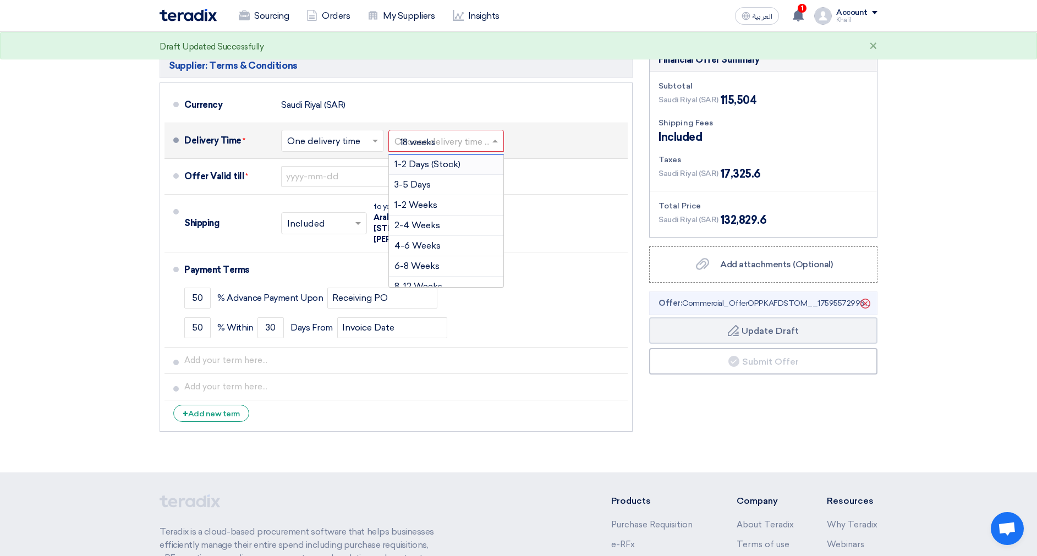
scroll to position [0, 33]
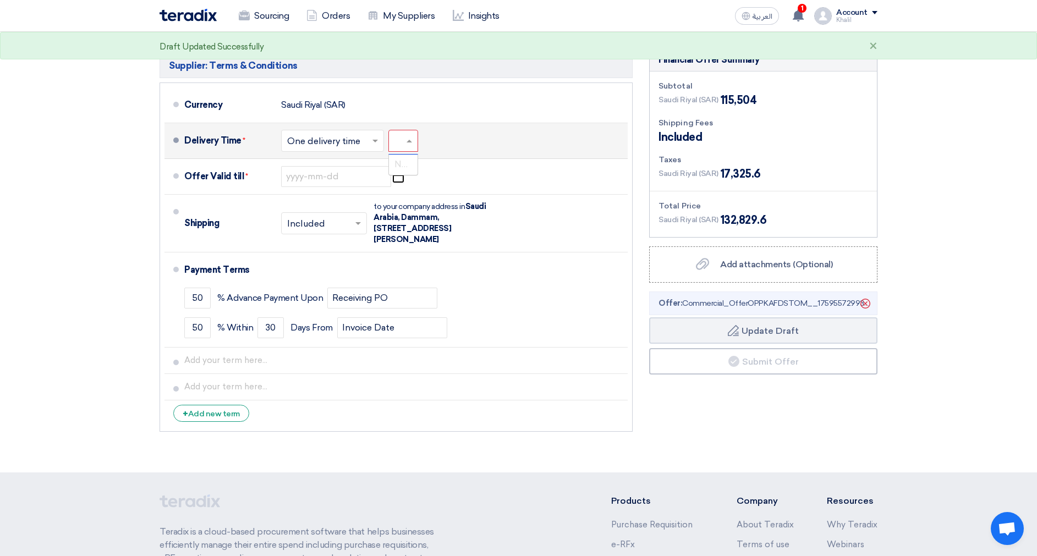
click at [406, 172] on div "No items found" at bounding box center [403, 165] width 29 height 20
click at [414, 140] on span at bounding box center [411, 140] width 14 height 11
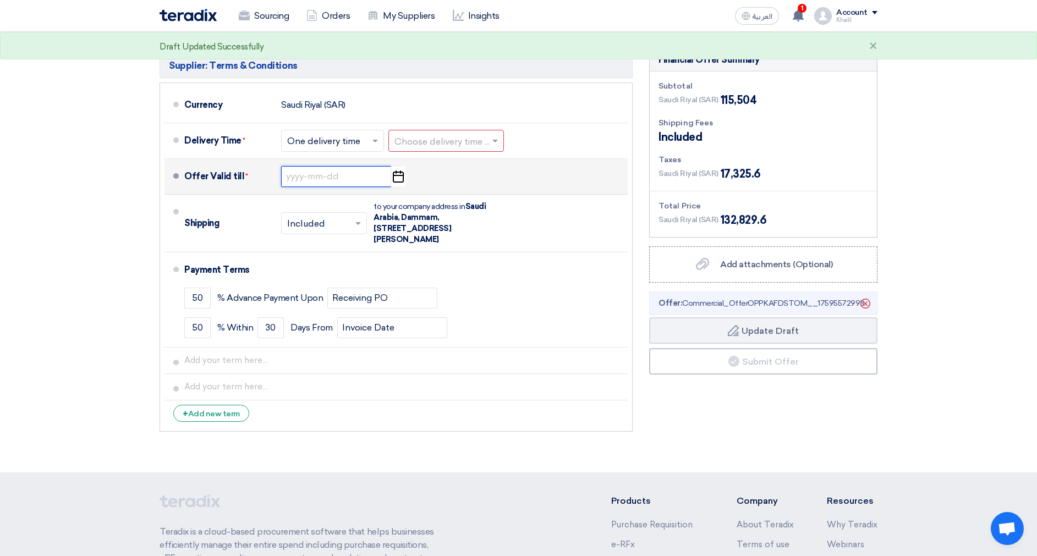
scroll to position [0, 0]
click at [345, 167] on input at bounding box center [336, 176] width 110 height 21
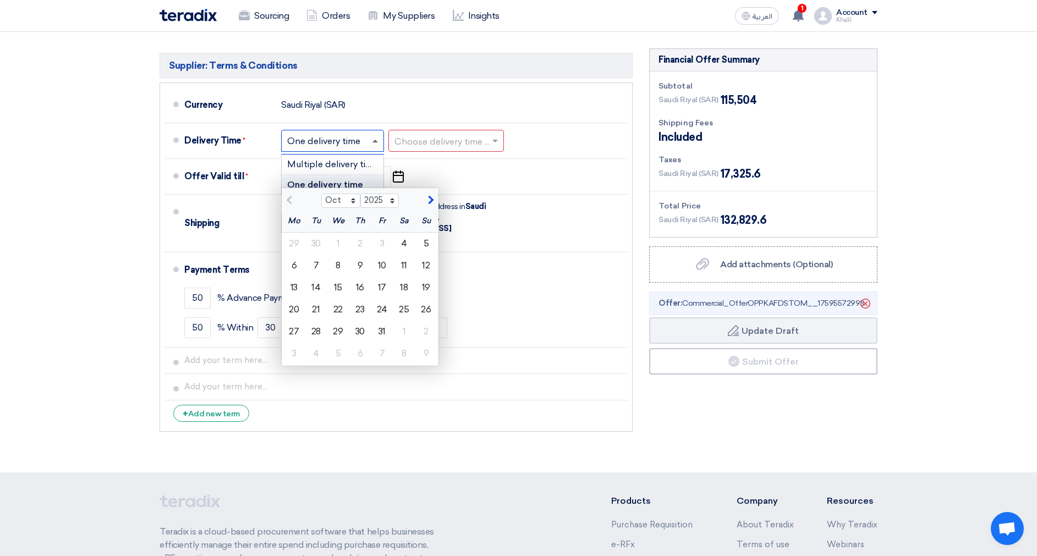
click at [378, 140] on span at bounding box center [376, 141] width 6 height 3
click at [357, 169] on span "Multiple delivery times" at bounding box center [334, 164] width 95 height 10
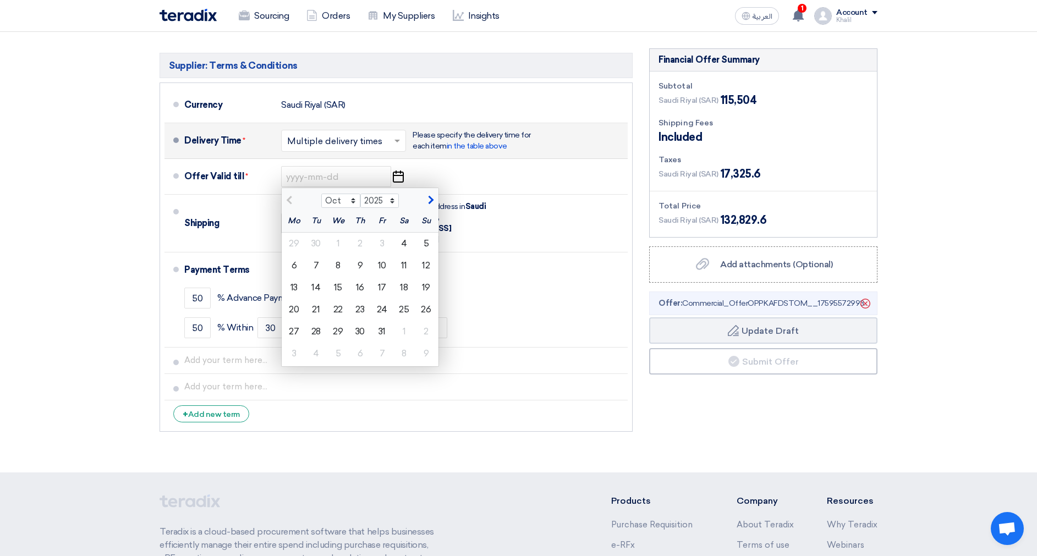
click at [385, 141] on input "text" at bounding box center [344, 142] width 114 height 16
click at [372, 182] on div "One delivery time" at bounding box center [344, 185] width 124 height 20
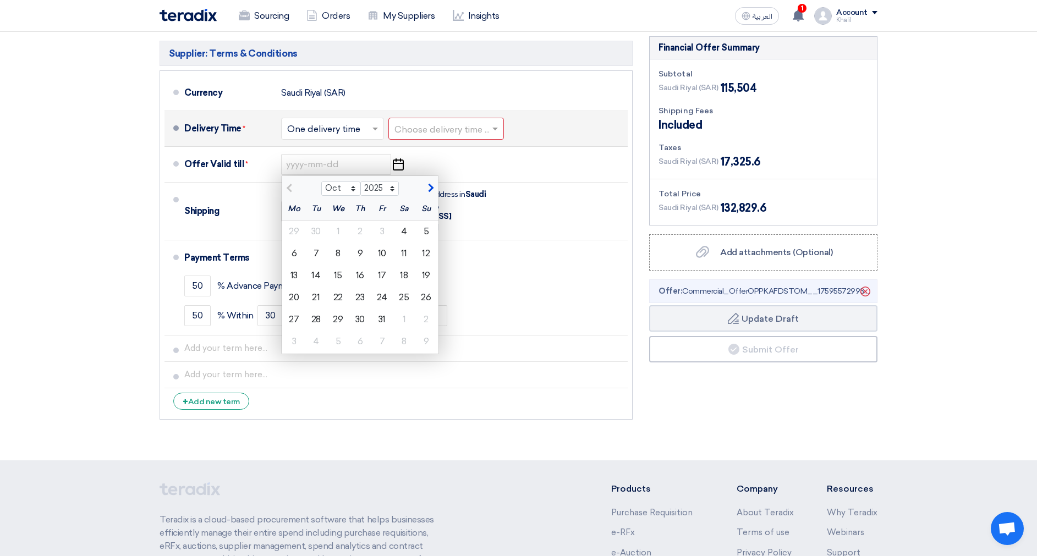
scroll to position [458, 0]
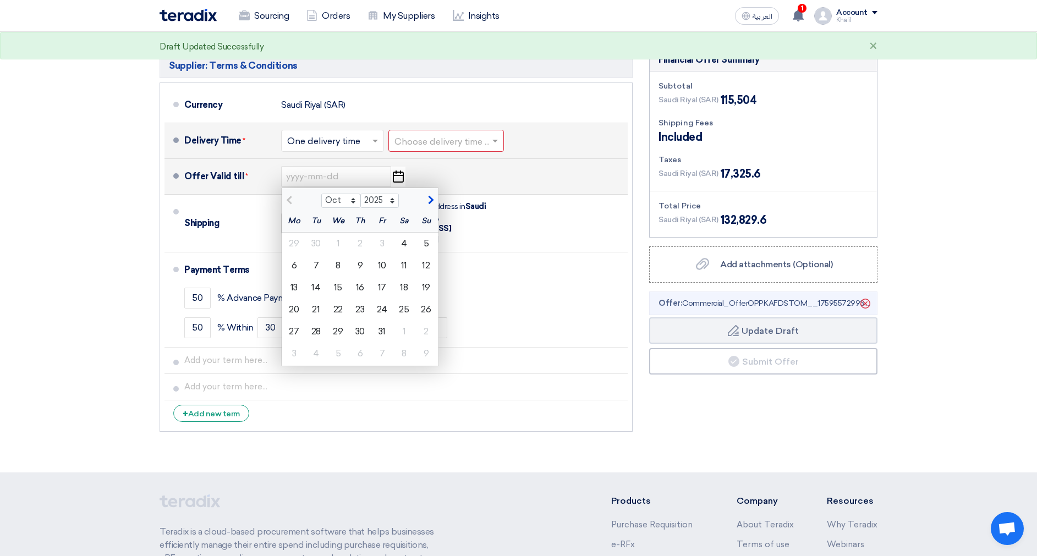
click at [395, 176] on icon "Pick a date" at bounding box center [398, 177] width 15 height 20
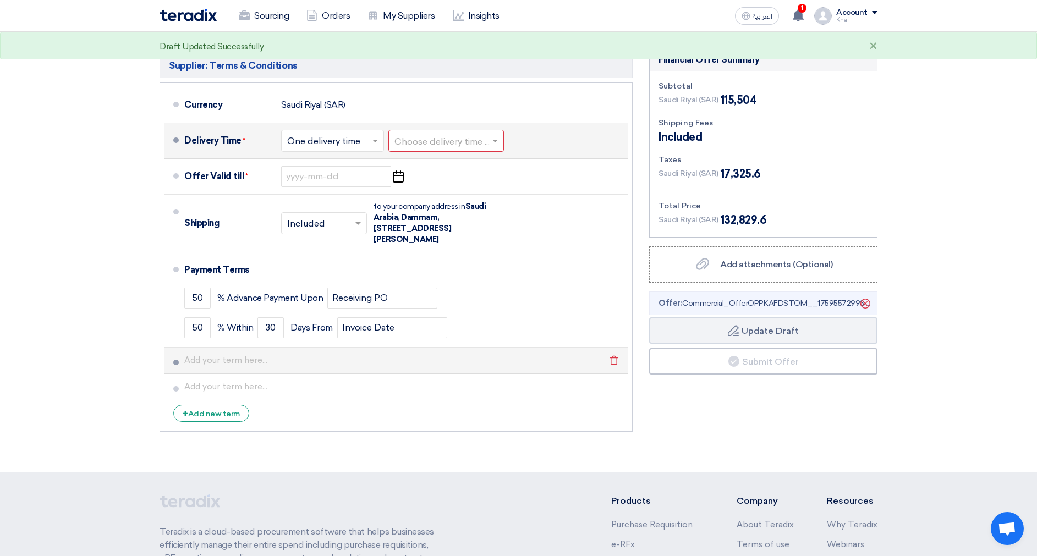
click at [579, 348] on li "Delete" at bounding box center [396, 361] width 463 height 26
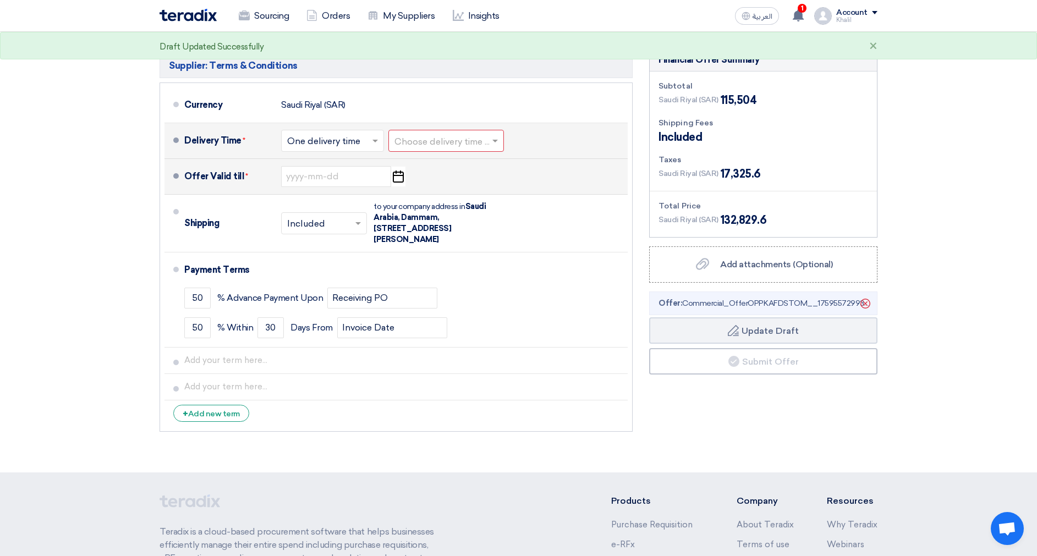
click at [578, 184] on div "Offer Valid till * Pick a date" at bounding box center [403, 176] width 439 height 26
click at [502, 141] on span at bounding box center [497, 140] width 14 height 11
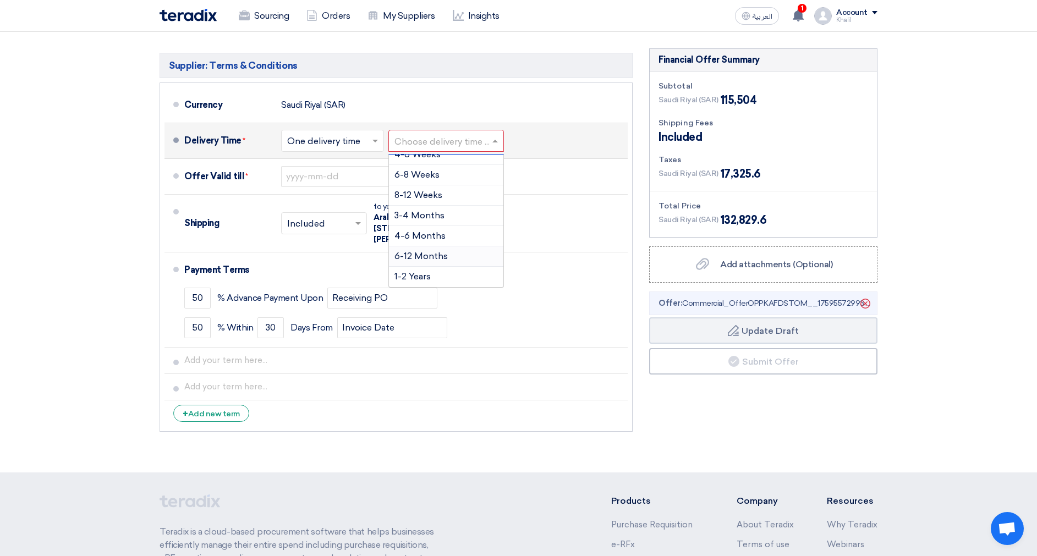
scroll to position [540, 0]
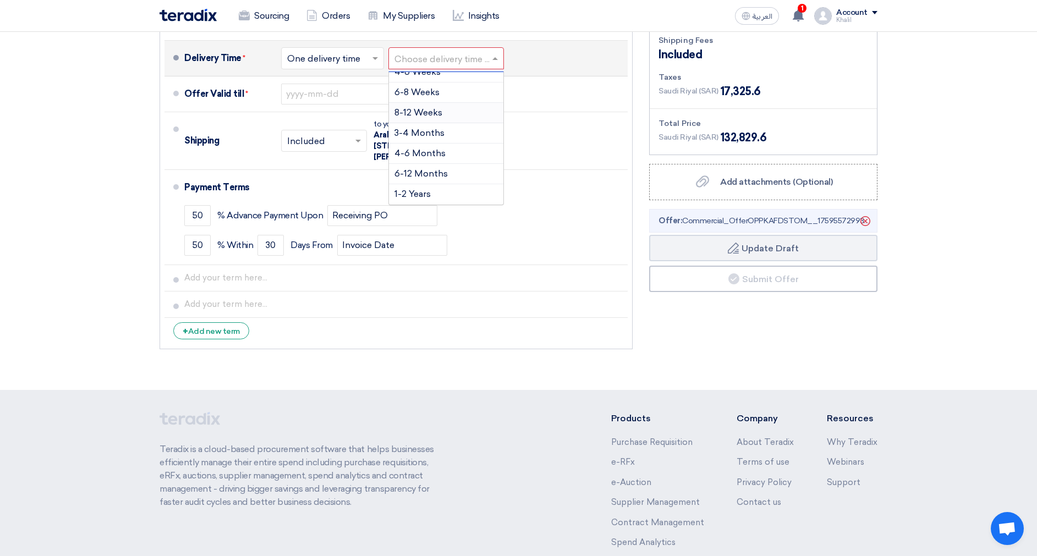
click at [438, 120] on div "8-12 Weeks" at bounding box center [446, 113] width 114 height 20
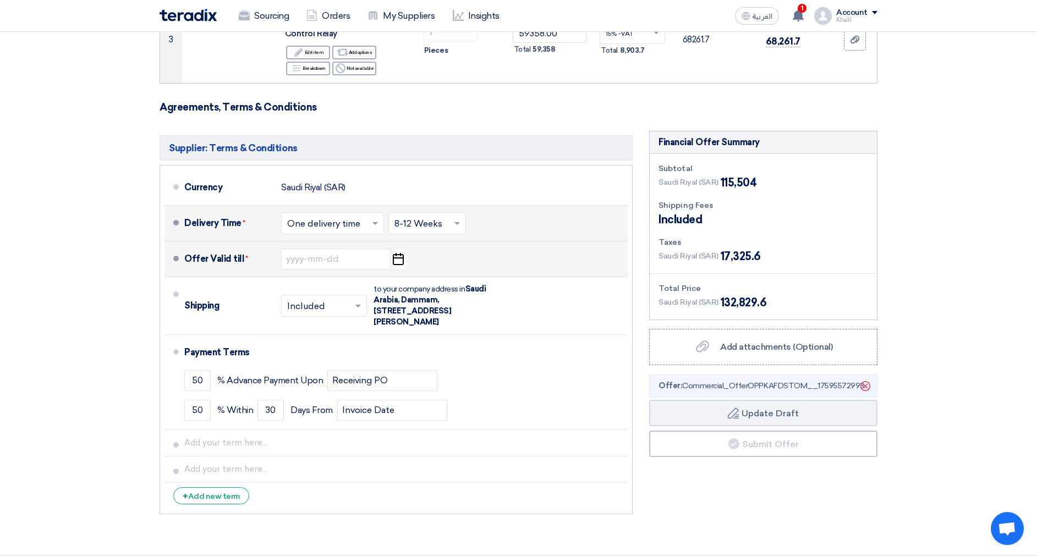
click at [392, 259] on icon "Pick a date" at bounding box center [398, 259] width 15 height 20
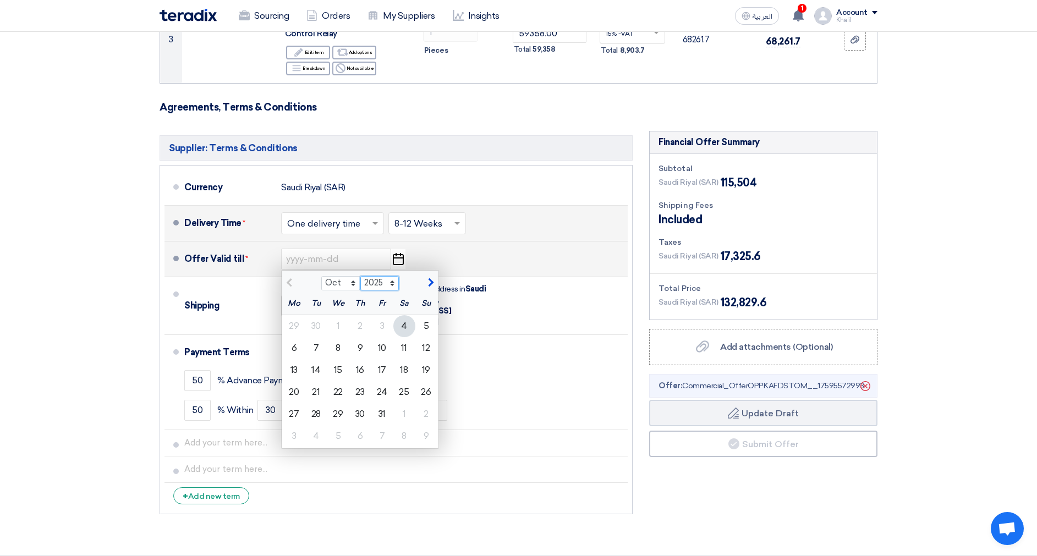
click at [393, 285] on select "2025 2026 2027 2028 2029 2030 2031 2032 2033 2034 2035" at bounding box center [379, 283] width 39 height 14
select select "2026"
click at [360, 276] on select "2025 2026 2027 2028 2029 2030 2031 2032 2033 2034 2035" at bounding box center [379, 283] width 39 height 14
click at [354, 287] on select "Jan Feb Mar Apr May Jun [DATE] Aug Sep Oct Nov Dec" at bounding box center [340, 283] width 39 height 14
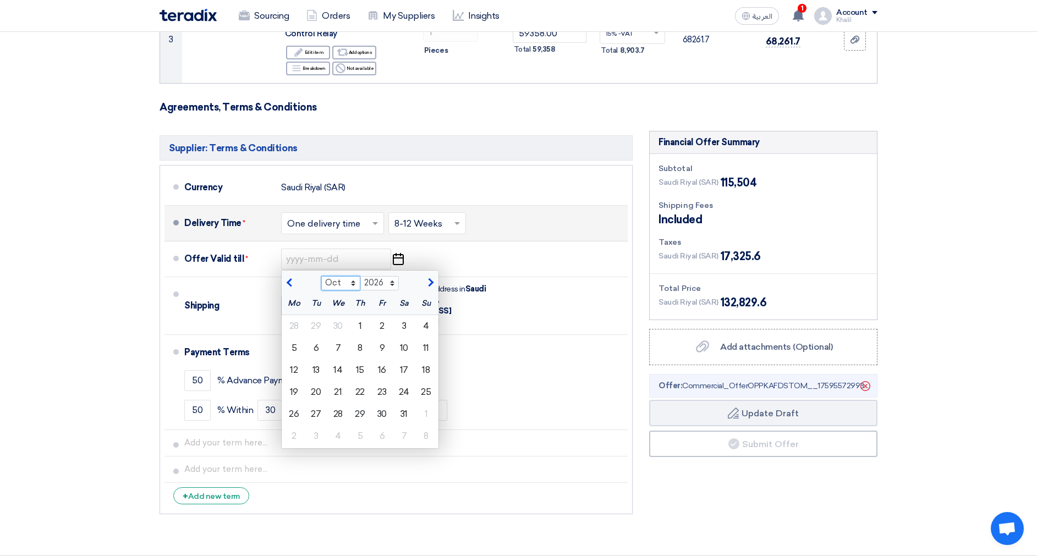
select select "2"
click at [321, 276] on select "Jan Feb Mar Apr May Jun [DATE] Aug Sep Oct Nov Dec" at bounding box center [340, 283] width 39 height 14
click at [403, 350] on div "7" at bounding box center [404, 348] width 22 height 22
type input "[DATE]"
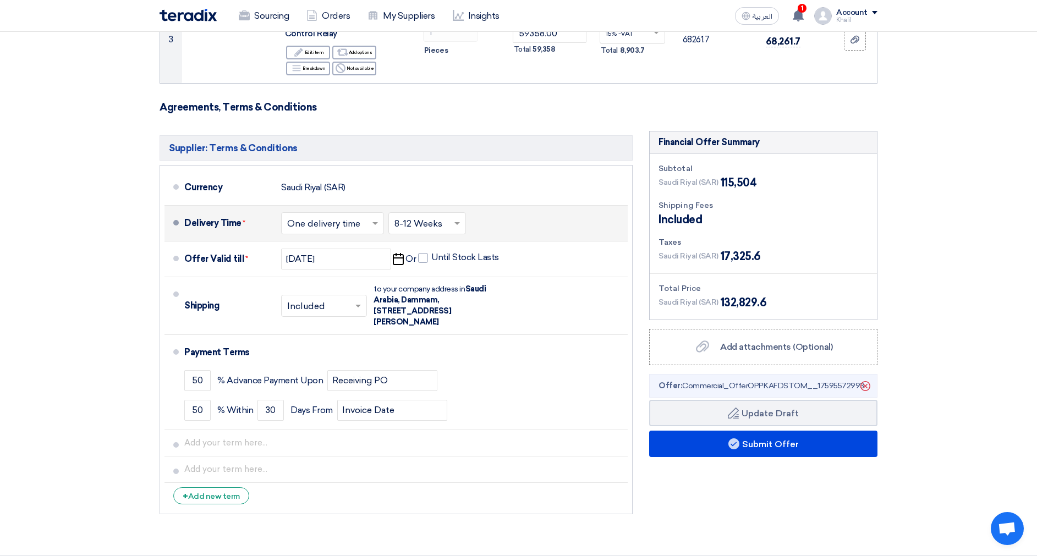
click at [954, 333] on section "Offer Details # Part Number Item Description Quantity Unit Price (SAR) Taxes + …" at bounding box center [518, 138] width 1037 height 834
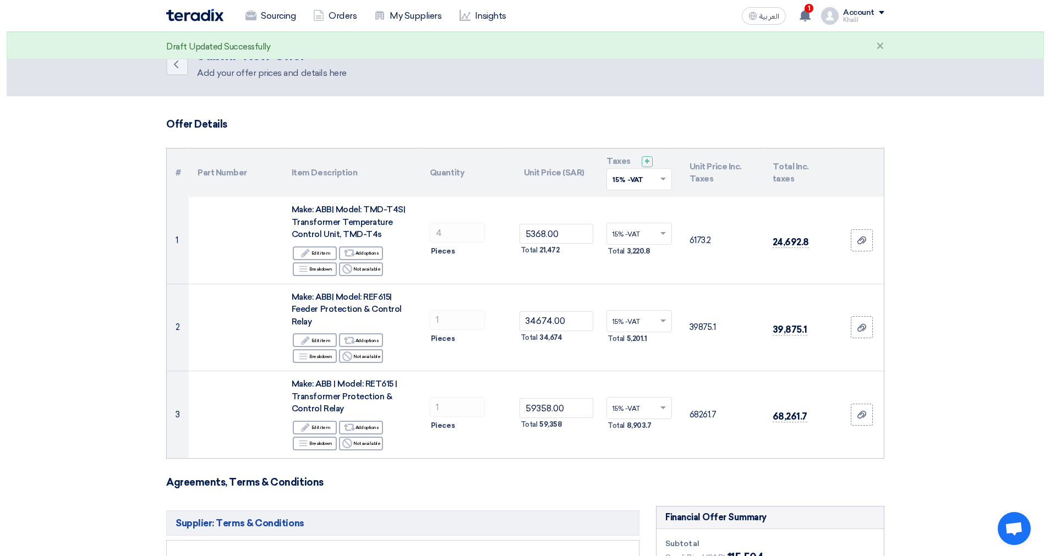
scroll to position [413, 0]
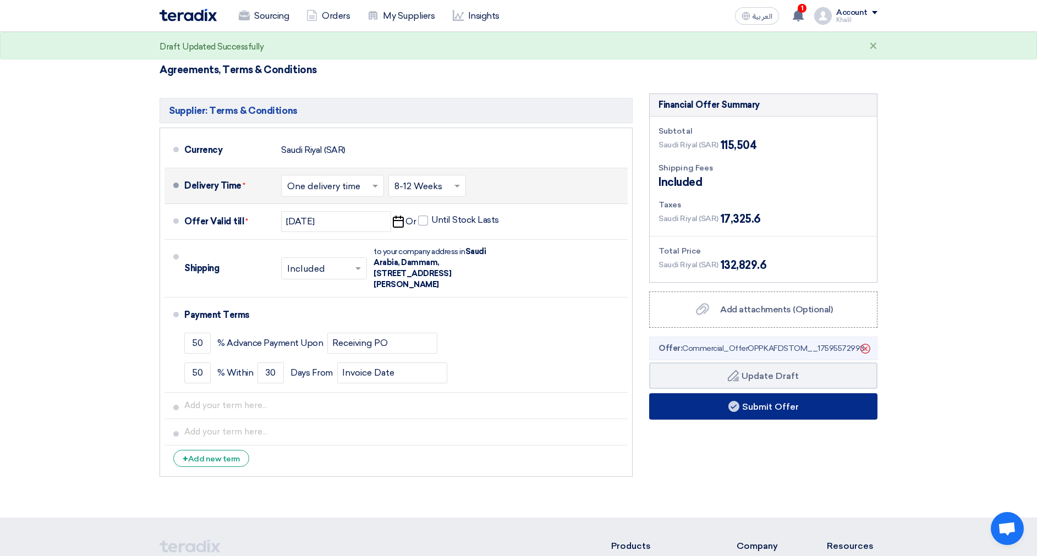
click at [780, 406] on button "Submit Offer" at bounding box center [763, 406] width 228 height 26
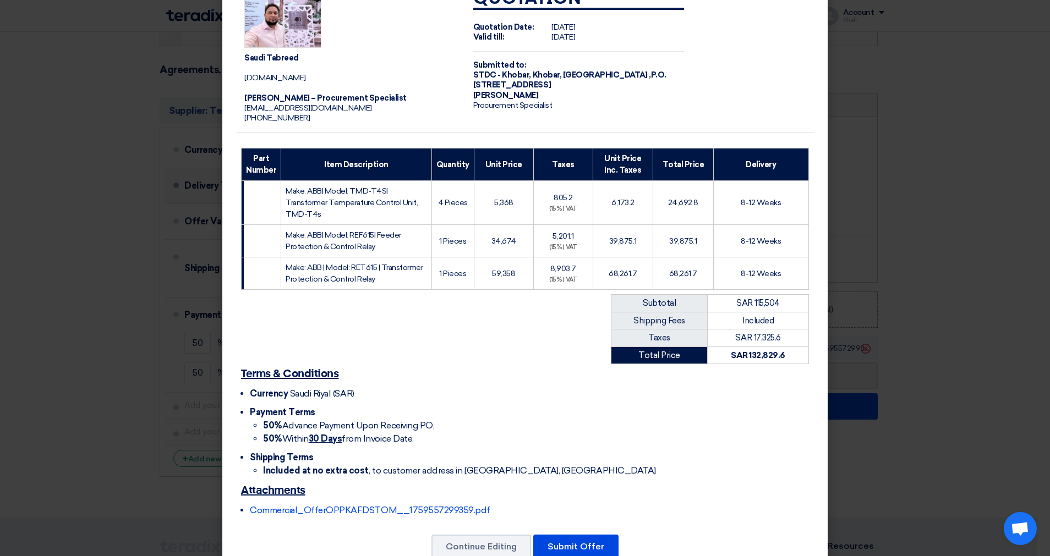
scroll to position [65, 0]
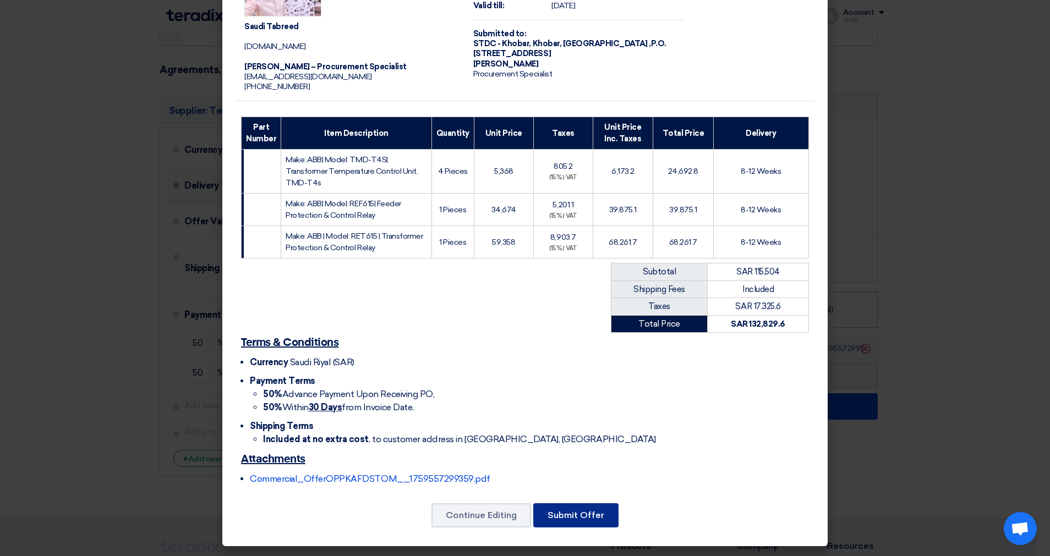
click at [573, 516] on button "Submit Offer" at bounding box center [575, 515] width 85 height 24
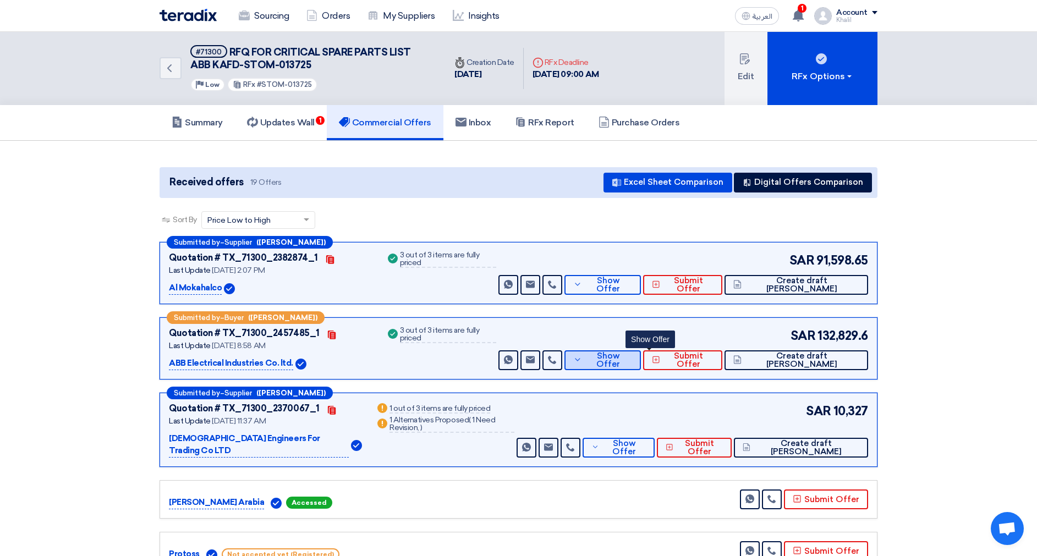
click at [641, 365] on button "Show Offer" at bounding box center [603, 360] width 76 height 20
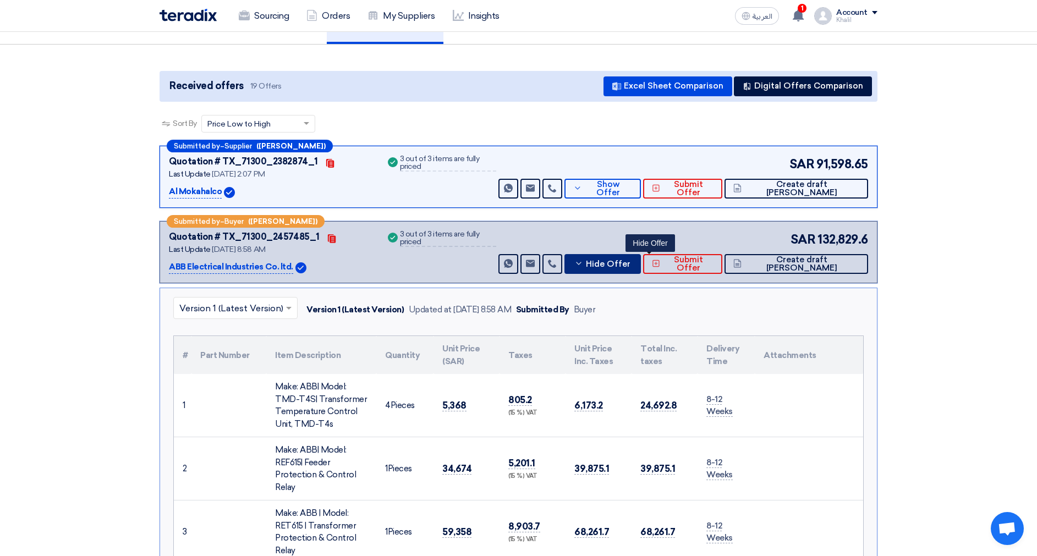
scroll to position [83, 0]
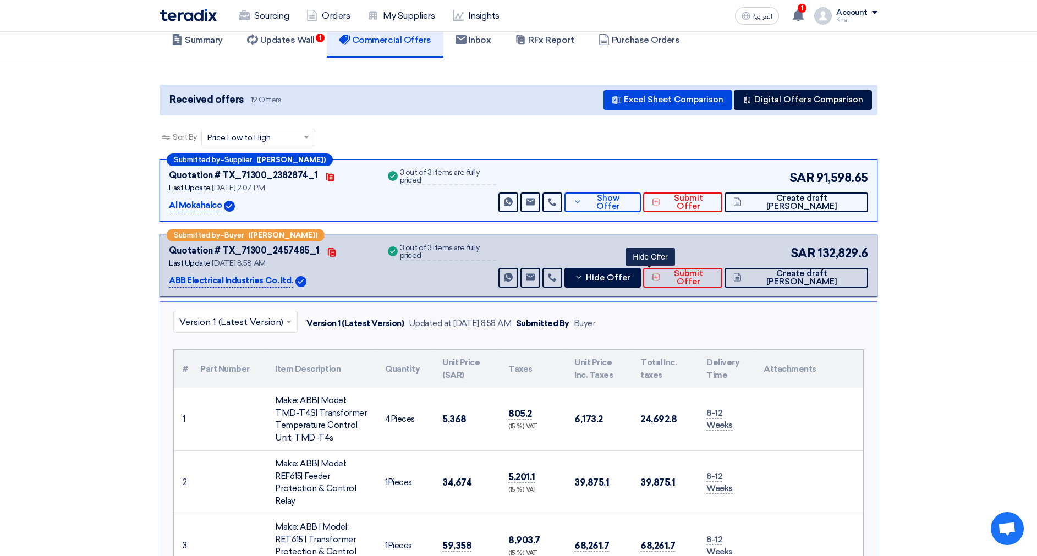
click at [583, 279] on icon at bounding box center [578, 277] width 9 height 9
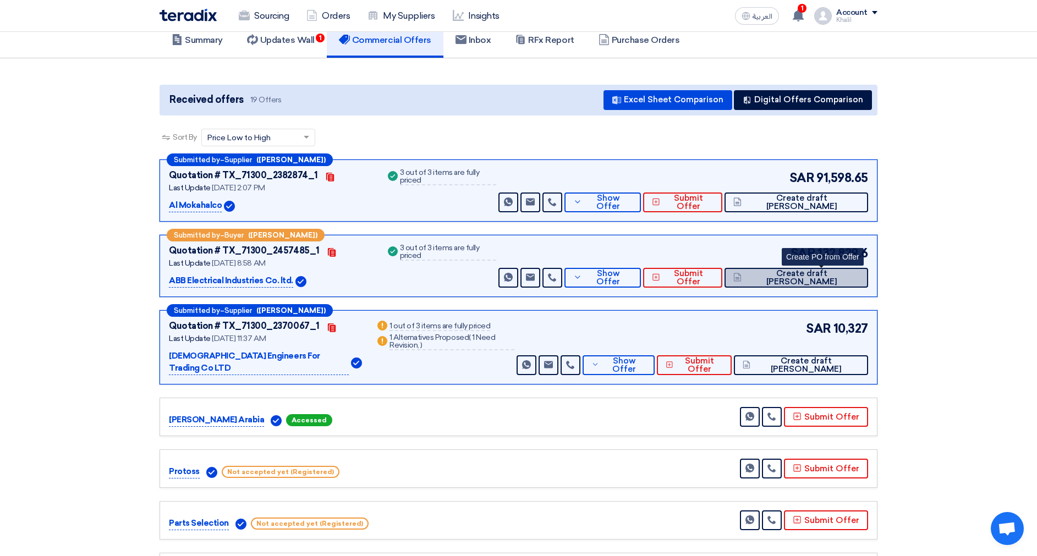
click at [810, 283] on button "Create draft [PERSON_NAME]" at bounding box center [797, 278] width 144 height 20
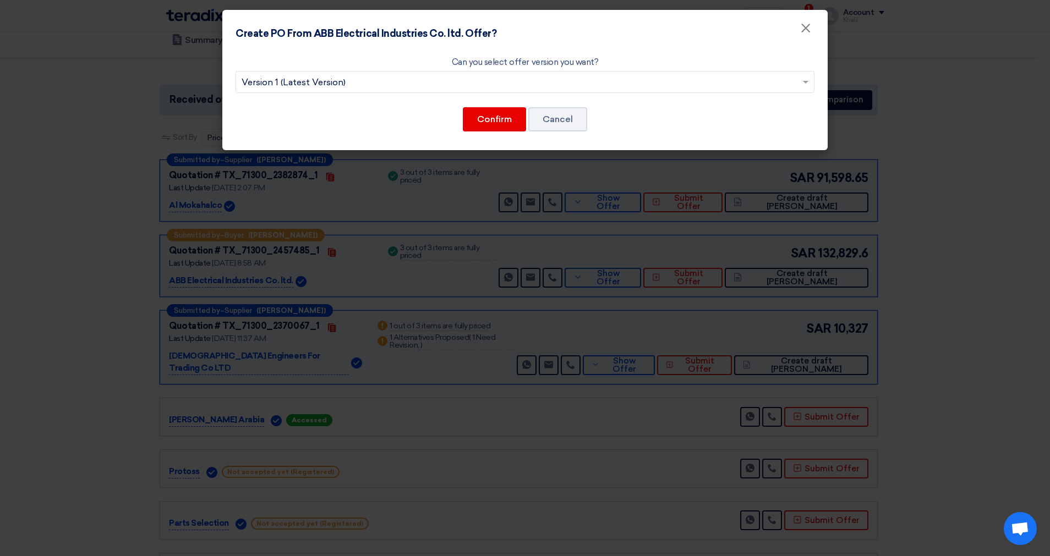
click at [534, 78] on input "text" at bounding box center [520, 83] width 556 height 18
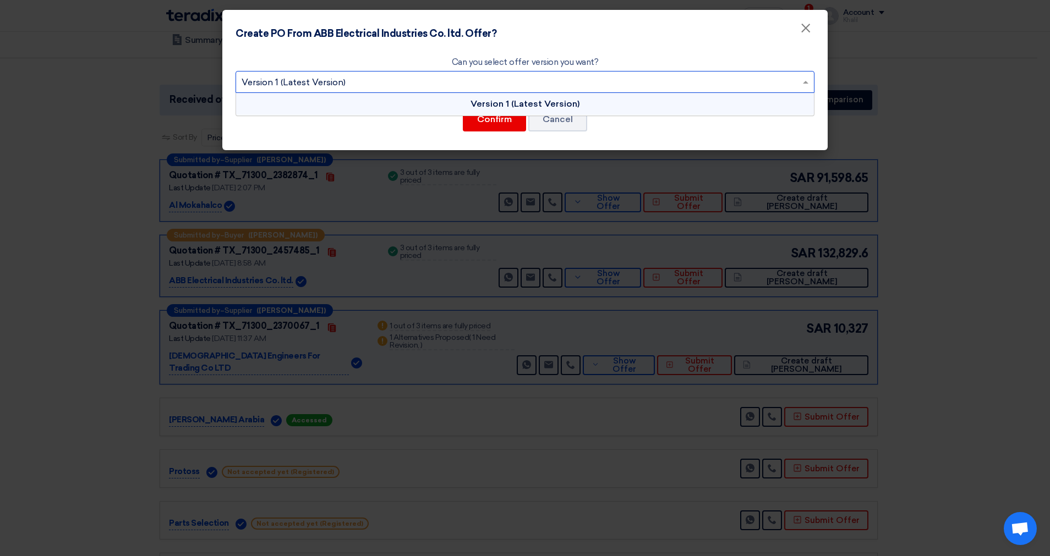
click at [514, 114] on div "Version 1 (Latest Version)" at bounding box center [525, 104] width 578 height 22
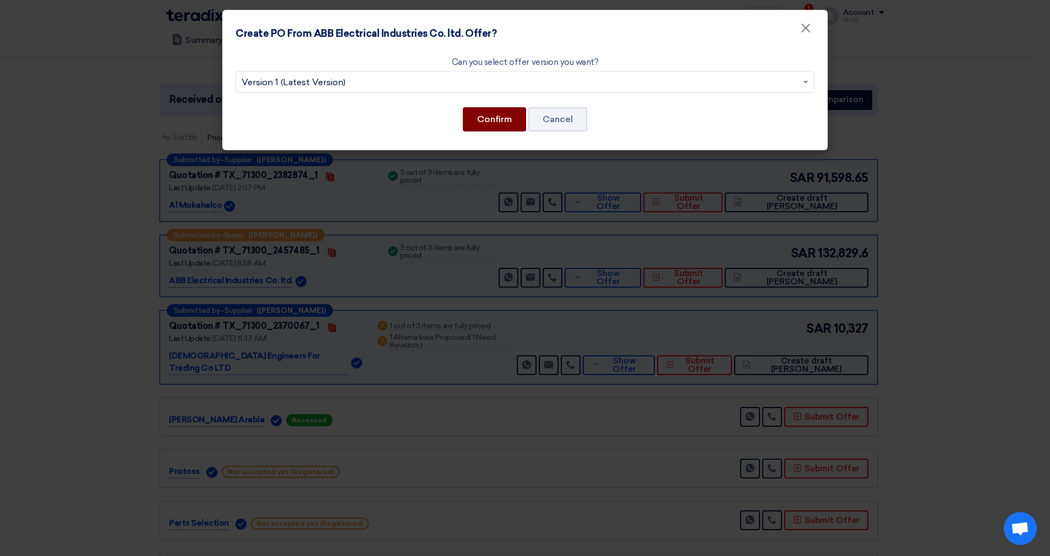
click at [509, 122] on button "Confirm" at bounding box center [494, 119] width 63 height 24
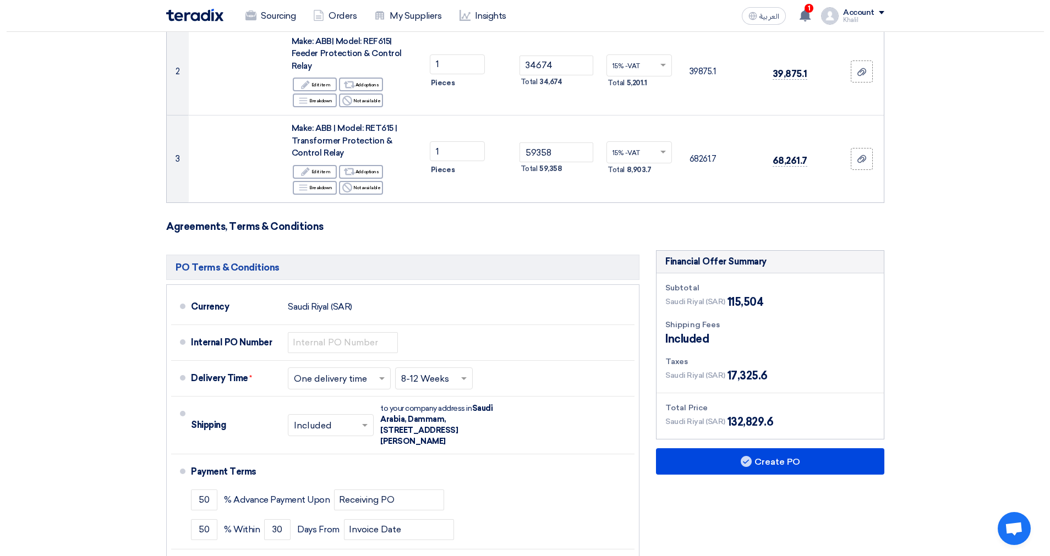
scroll to position [330, 0]
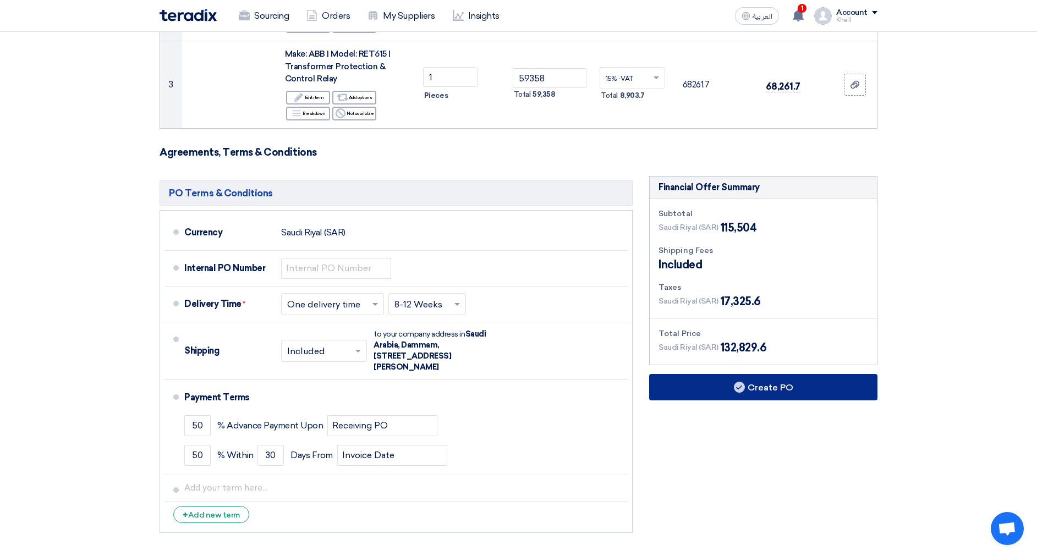
click at [782, 385] on button "Create PO" at bounding box center [763, 387] width 228 height 26
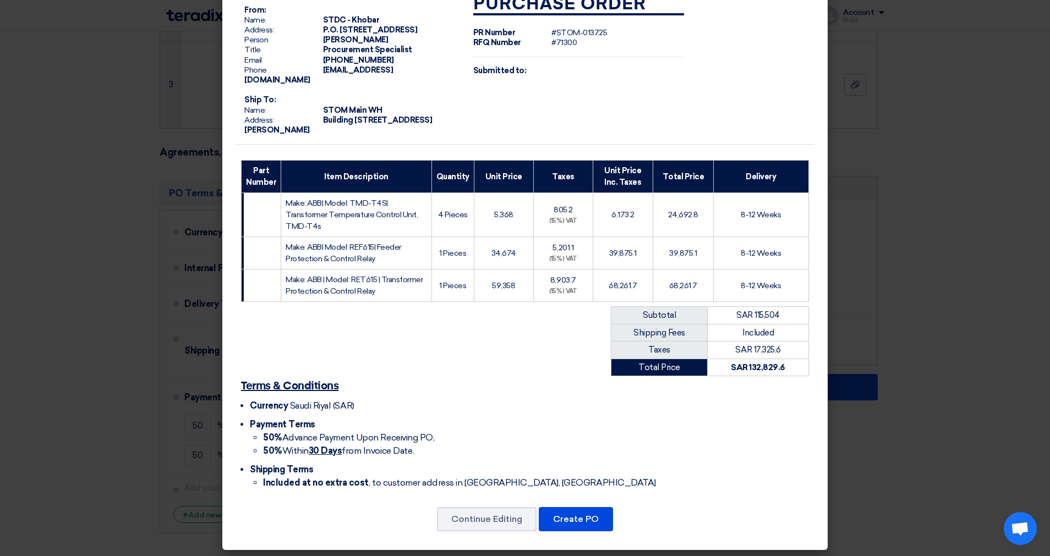
scroll to position [42, 0]
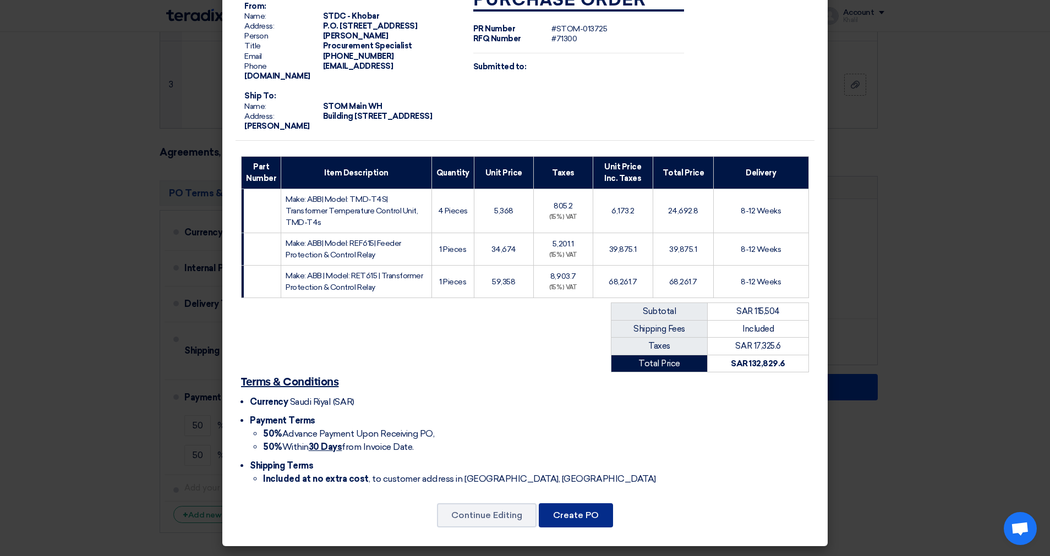
click at [574, 508] on button "Create PO" at bounding box center [576, 515] width 74 height 24
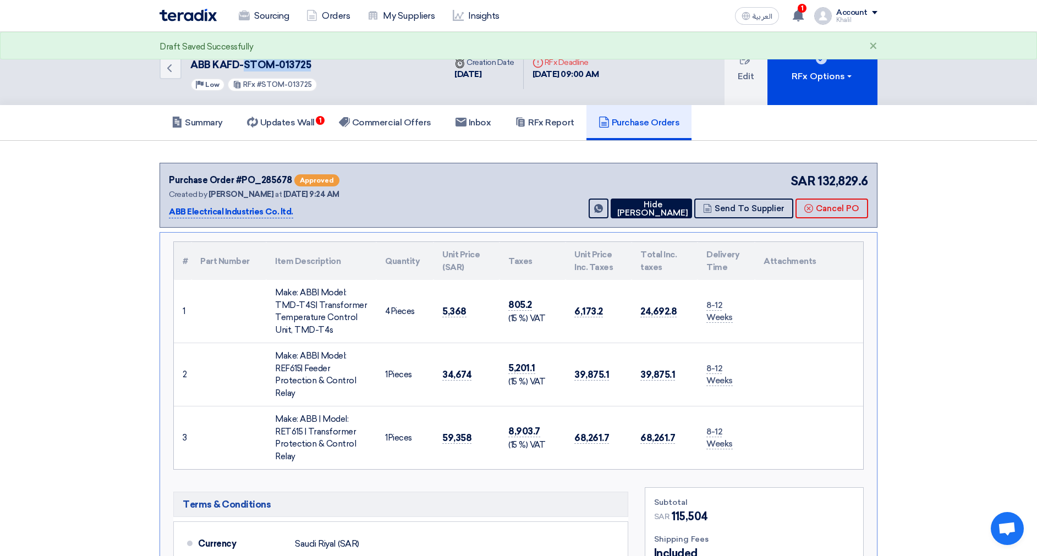
drag, startPoint x: 326, startPoint y: 67, endPoint x: 244, endPoint y: 70, distance: 82.6
click at [244, 70] on h5 "#71300 RFQ FOR CRITICAL SPARE PARTS LIST ABB KAFD-STOM-013725" at bounding box center [311, 58] width 242 height 27
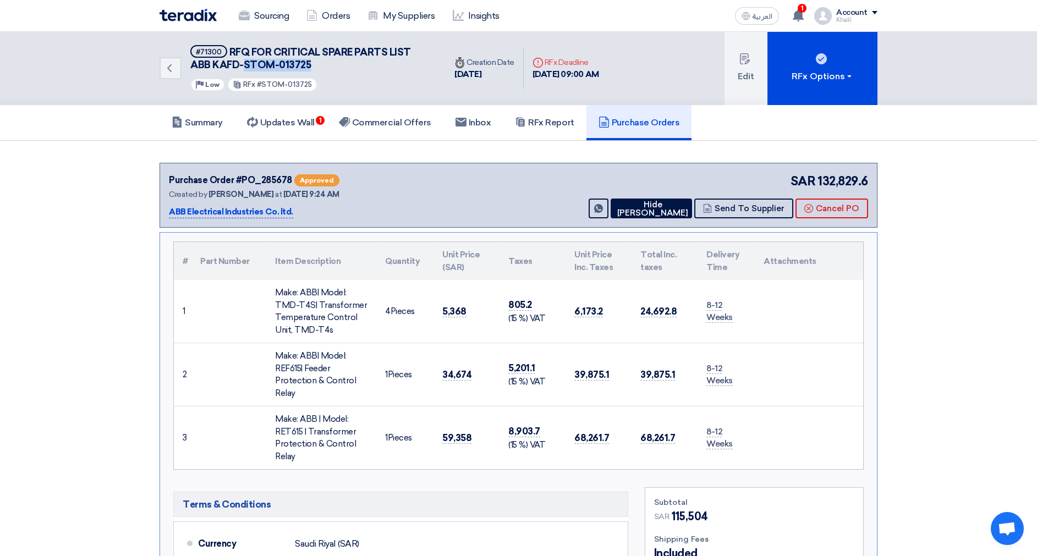
copy span "STOM-013725"
click at [396, 126] on h5 "Commercial Offers" at bounding box center [385, 122] width 92 height 11
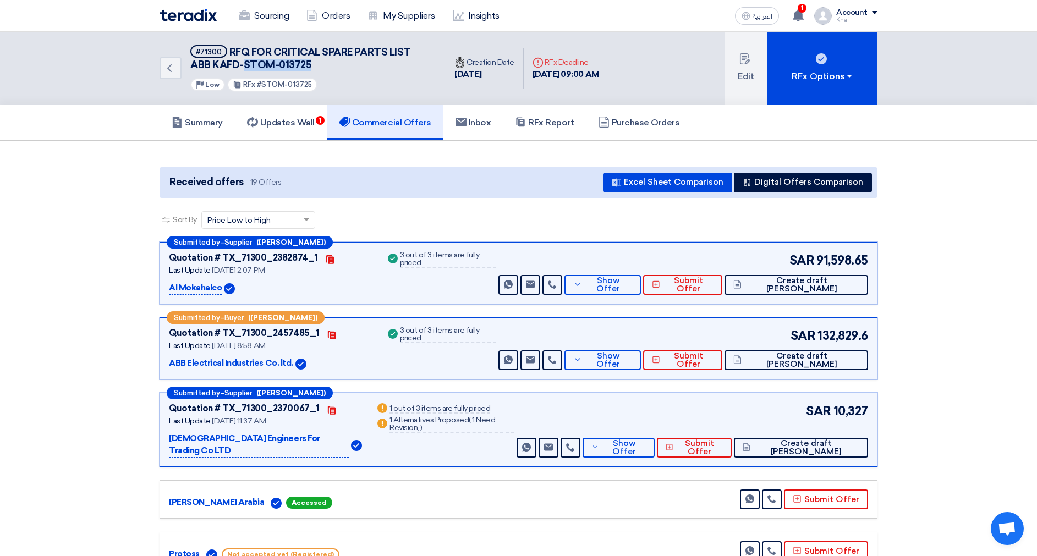
click at [400, 128] on h5 "Commercial Offers" at bounding box center [385, 122] width 92 height 11
click at [795, 182] on button "Digital Offers Comparison" at bounding box center [803, 183] width 138 height 20
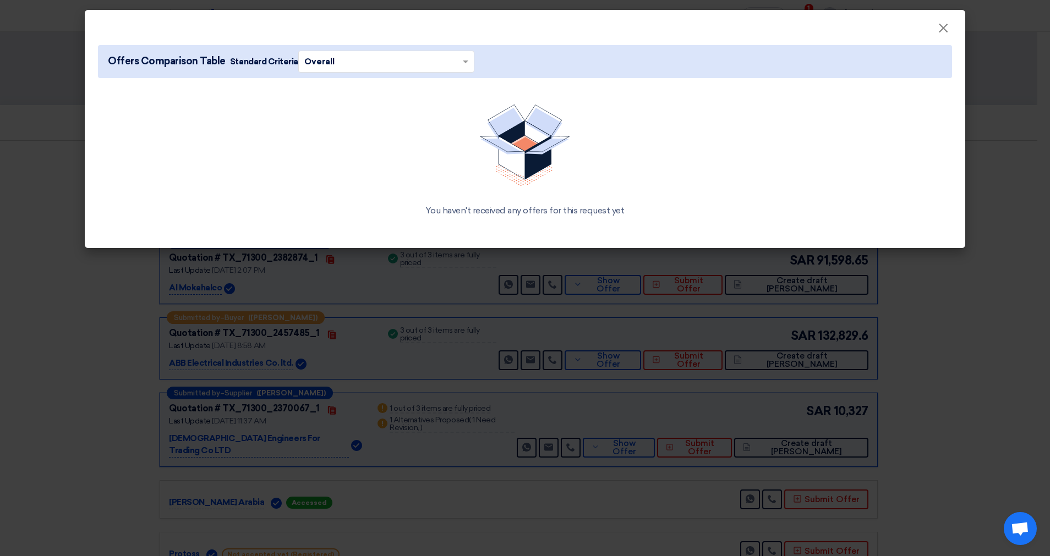
click at [465, 62] on span at bounding box center [467, 62] width 14 height 12
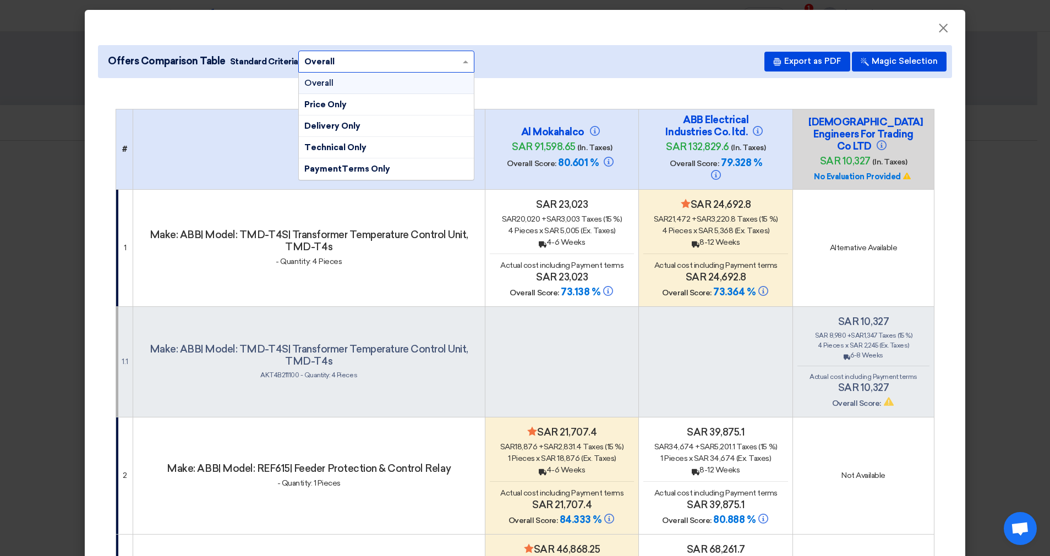
click at [431, 87] on div "Overall" at bounding box center [386, 83] width 175 height 21
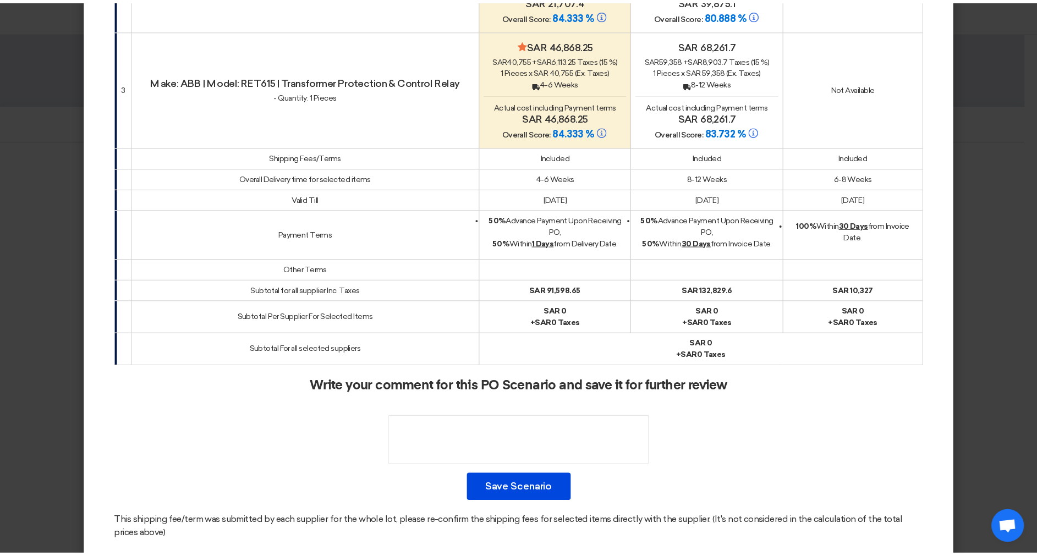
scroll to position [523, 0]
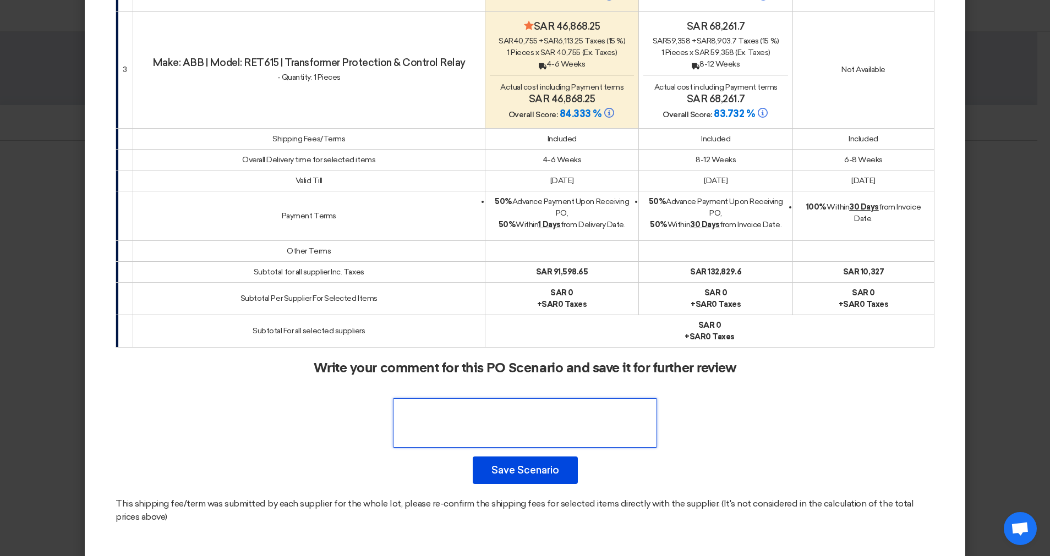
click at [530, 416] on textarea at bounding box center [525, 423] width 264 height 50
paste textarea "technical acceptance"
drag, startPoint x: 506, startPoint y: 395, endPoint x: 496, endPoint y: 395, distance: 9.9
click at [496, 398] on textarea at bounding box center [525, 423] width 264 height 50
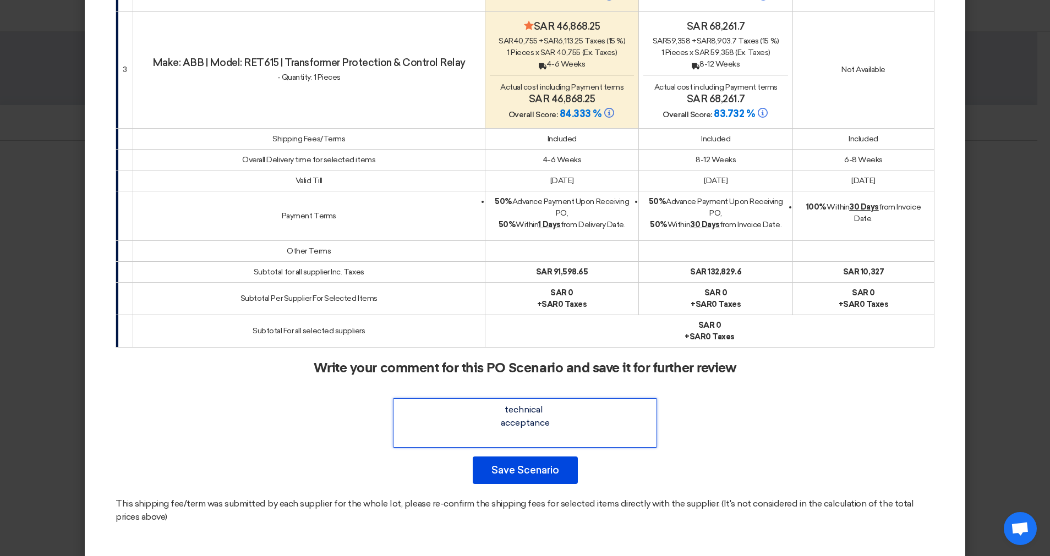
click at [555, 413] on textarea at bounding box center [525, 423] width 264 height 50
paste textarea "as they are OEM"
click at [518, 414] on textarea at bounding box center [525, 423] width 264 height 50
click at [546, 410] on textarea at bounding box center [525, 423] width 264 height 50
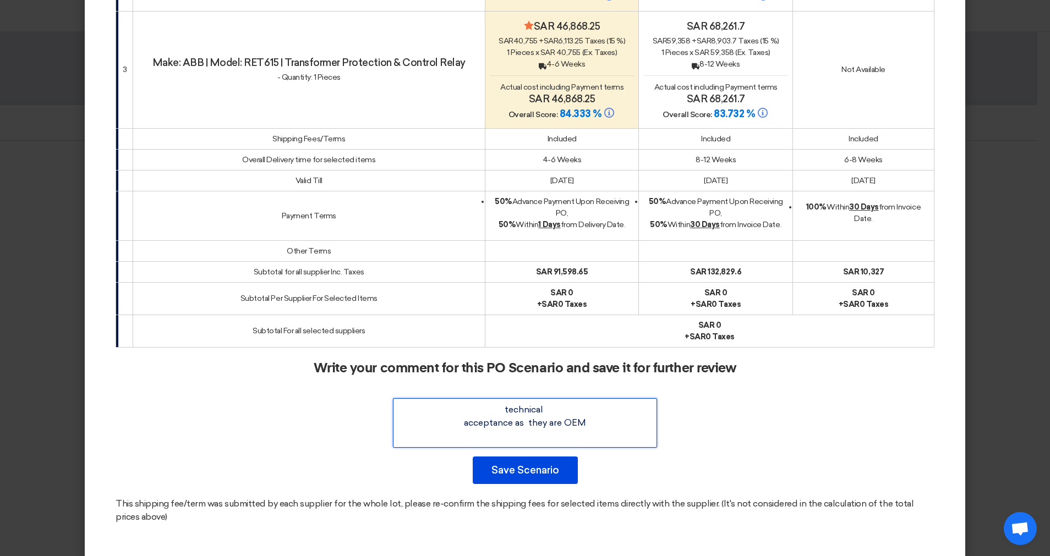
click at [546, 410] on textarea at bounding box center [525, 423] width 264 height 50
type textarea "technical acceptance as they is OEM"
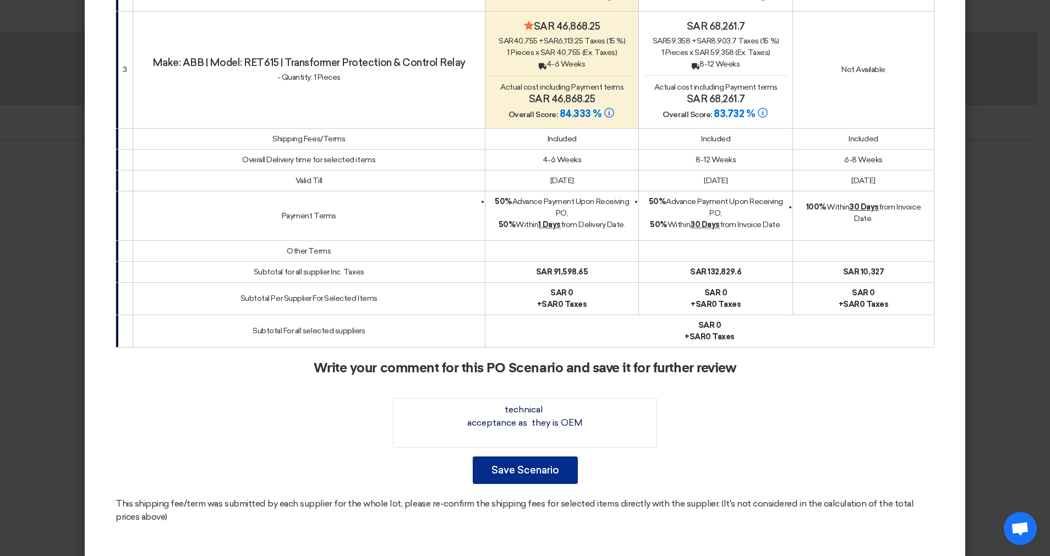
click at [510, 457] on button "Save Scenario" at bounding box center [525, 471] width 105 height 28
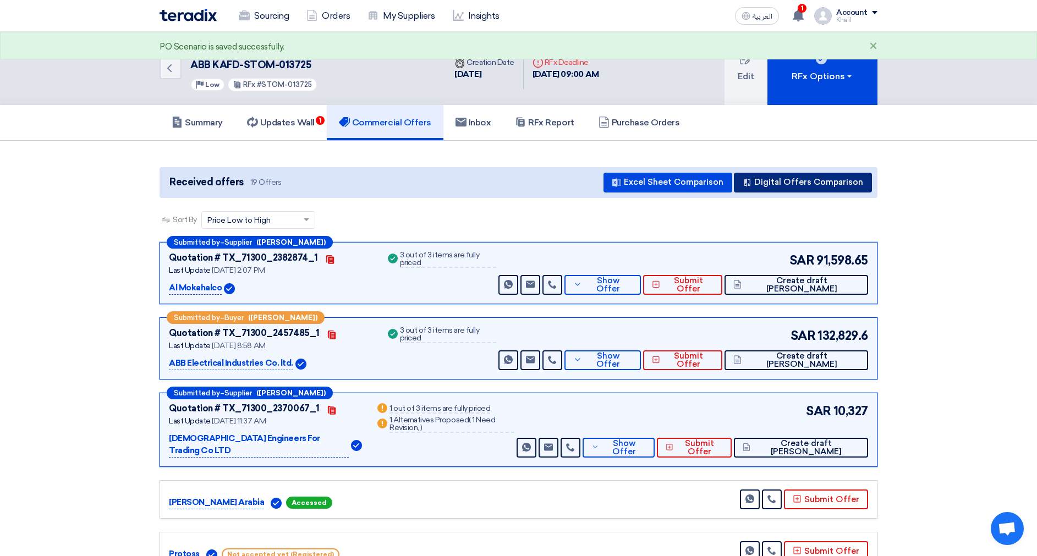
click at [780, 185] on button "Digital Offers Comparison" at bounding box center [803, 183] width 138 height 20
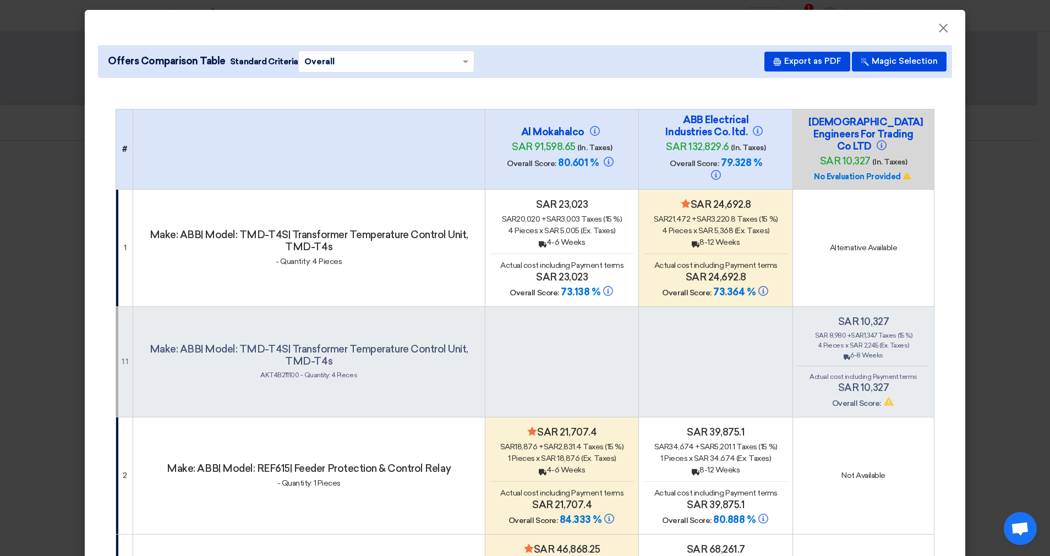
click at [464, 64] on div "Offers Comparison Table Standard Criteria × Overall × Export as PDF Magic Selec…" at bounding box center [525, 61] width 854 height 33
click at [802, 63] on button "Export as PDF" at bounding box center [807, 62] width 86 height 20
drag, startPoint x: 112, startPoint y: 57, endPoint x: 223, endPoint y: 62, distance: 111.3
click at [223, 62] on span "Offers Comparison Table Standard Criteria × Overall ×" at bounding box center [288, 62] width 371 height 22
drag, startPoint x: 220, startPoint y: 62, endPoint x: 135, endPoint y: 61, distance: 84.7
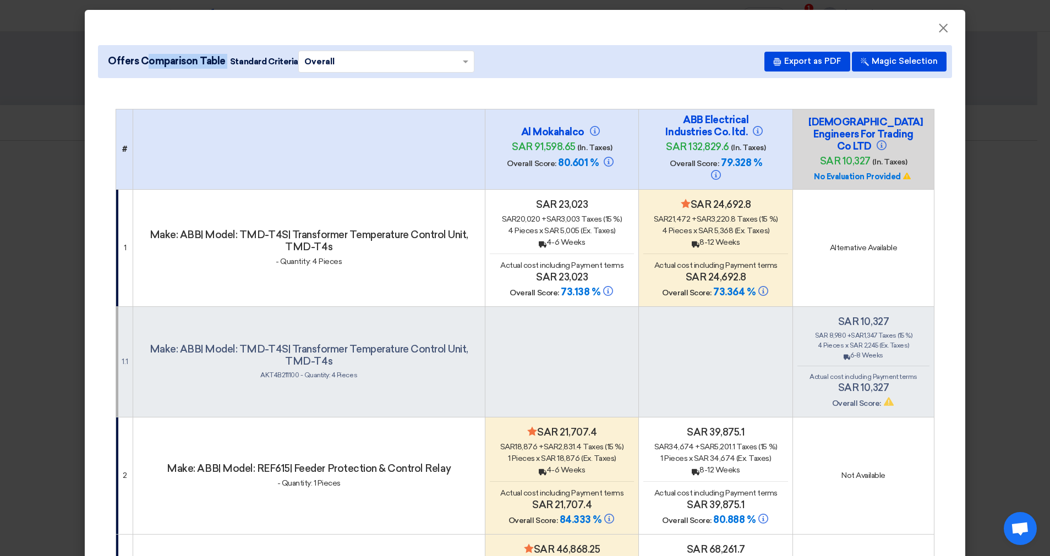
click at [135, 61] on span "Offers Comparison Table" at bounding box center [167, 61] width 118 height 15
click at [103, 61] on span "Offers Comparison Table Standard Criteria × Overall ×" at bounding box center [288, 62] width 371 height 22
drag, startPoint x: 101, startPoint y: 59, endPoint x: 219, endPoint y: 65, distance: 118.5
click at [222, 64] on span "Offers Comparison Table Standard Criteria × Overall ×" at bounding box center [288, 62] width 371 height 22
copy span "Offers Comparison Table"
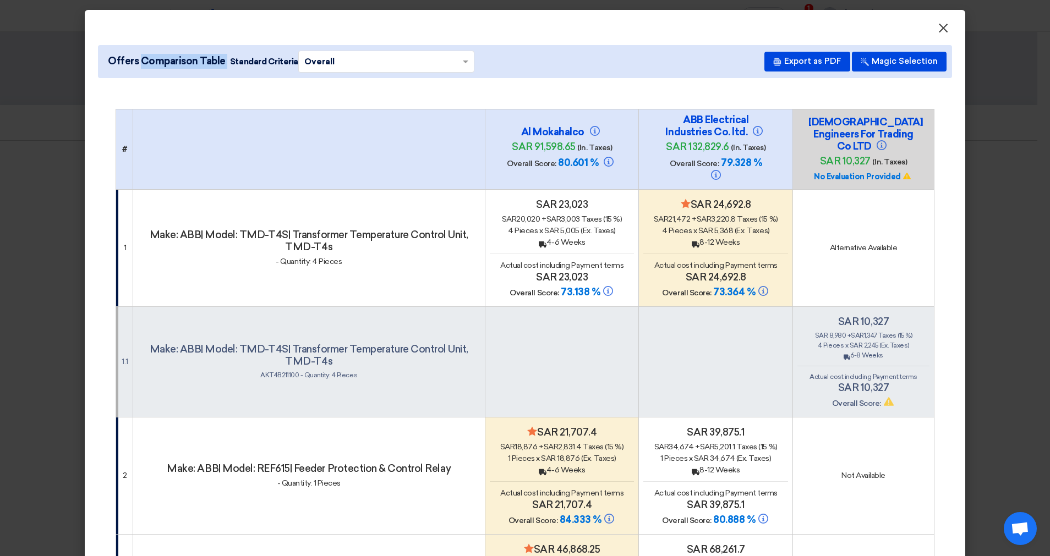
click at [945, 30] on button "×" at bounding box center [943, 29] width 29 height 22
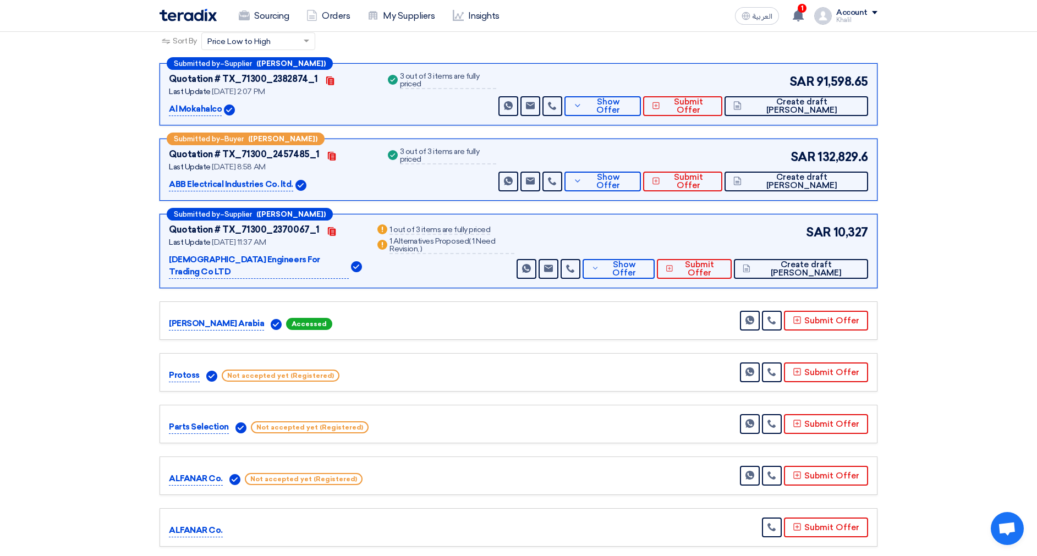
scroll to position [165, 0]
